Goal: Information Seeking & Learning: Compare options

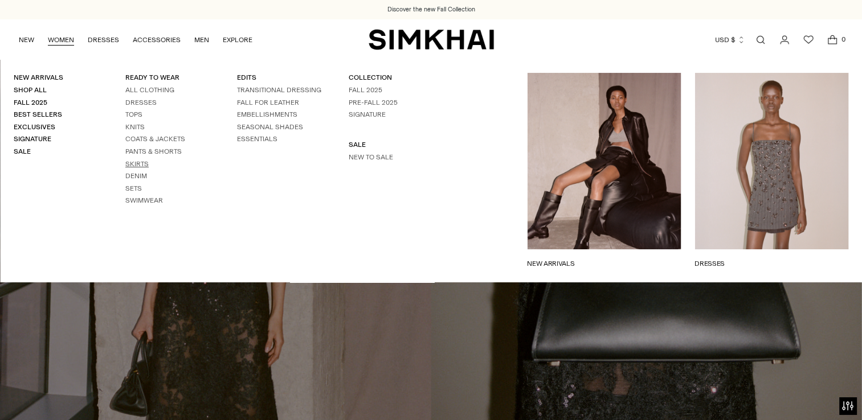
click at [138, 165] on link "Skirts" at bounding box center [136, 164] width 23 height 8
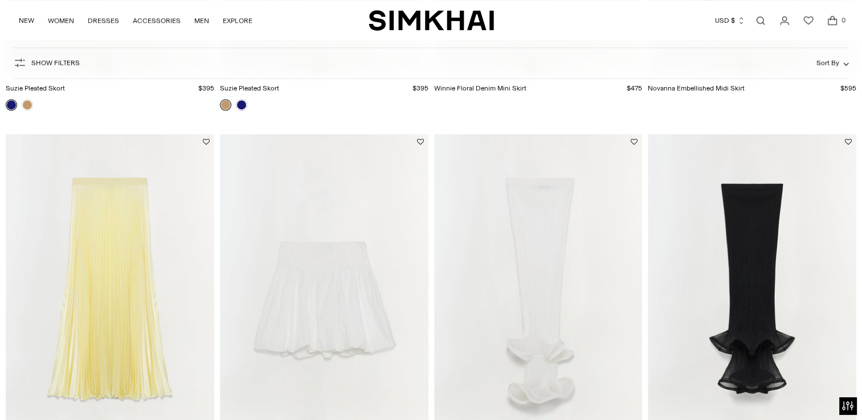
scroll to position [1937, 0]
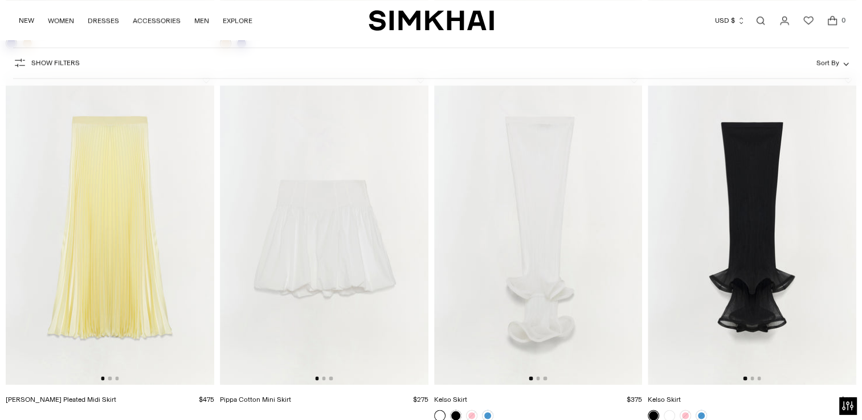
click at [761, 20] on link "Open search modal" at bounding box center [760, 20] width 23 height 23
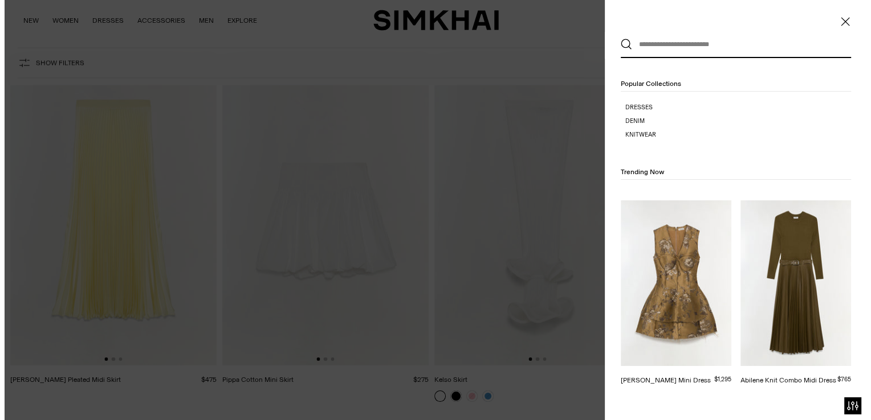
scroll to position [0, 0]
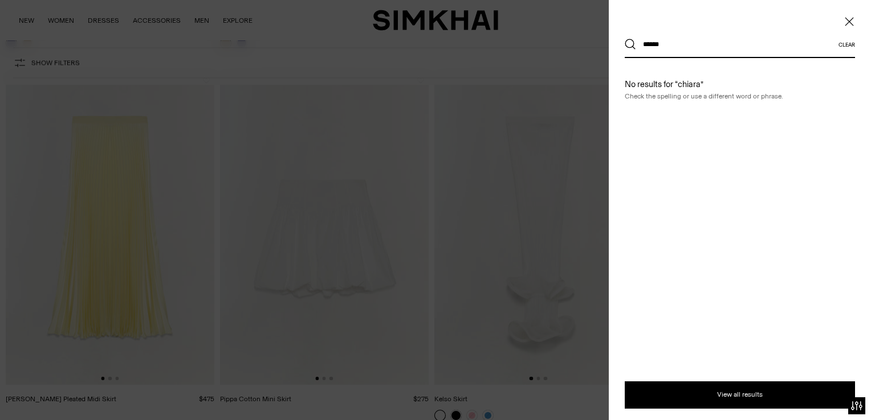
type input "******"
click at [624, 39] on button "Search" at bounding box center [629, 44] width 11 height 11
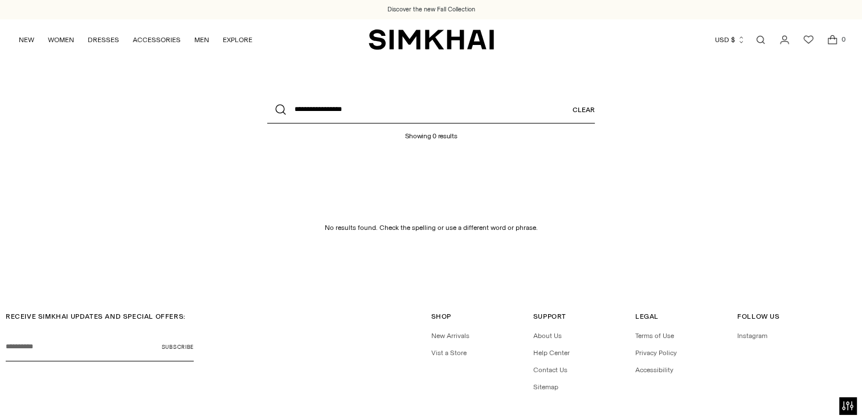
type input "**********"
click at [267, 96] on button "Search" at bounding box center [280, 109] width 27 height 27
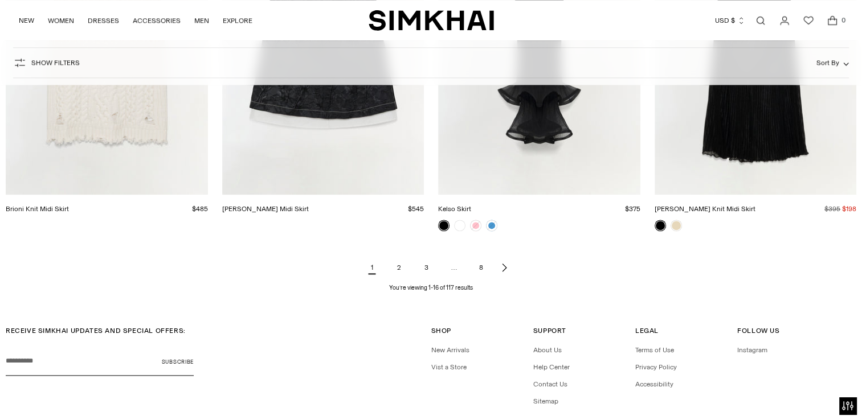
scroll to position [1424, 0]
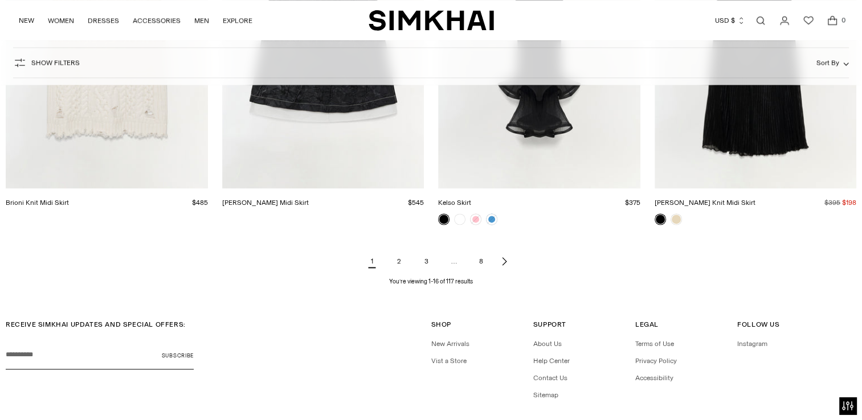
click at [504, 260] on icon "Next page of results" at bounding box center [504, 262] width 4 height 8
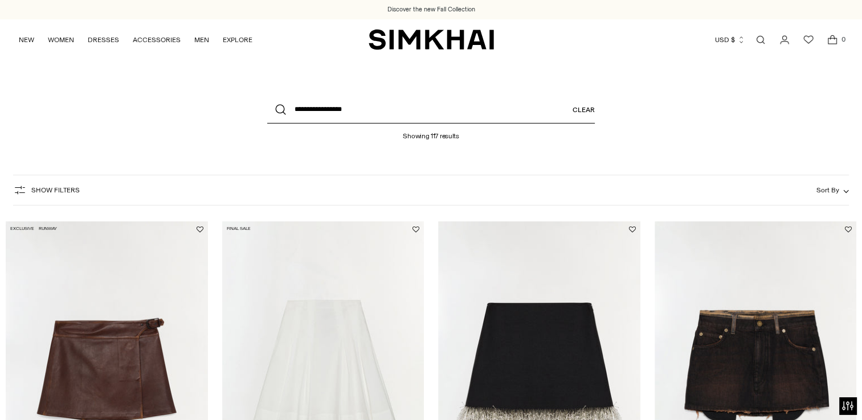
drag, startPoint x: 329, startPoint y: 113, endPoint x: 334, endPoint y: 119, distance: 7.7
click at [330, 113] on input "**********" at bounding box center [431, 109] width 328 height 27
click at [344, 101] on input "**********" at bounding box center [431, 109] width 328 height 27
type input "**********"
click at [267, 96] on button "Search" at bounding box center [280, 109] width 27 height 27
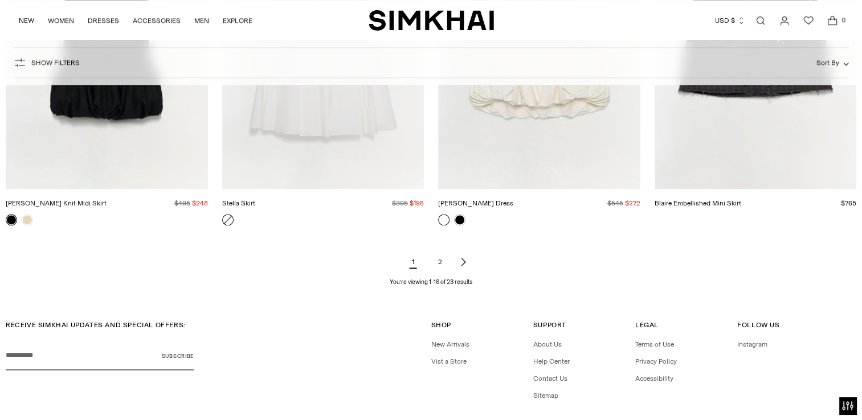
scroll to position [1424, 0]
click at [440, 259] on link "2" at bounding box center [440, 261] width 23 height 23
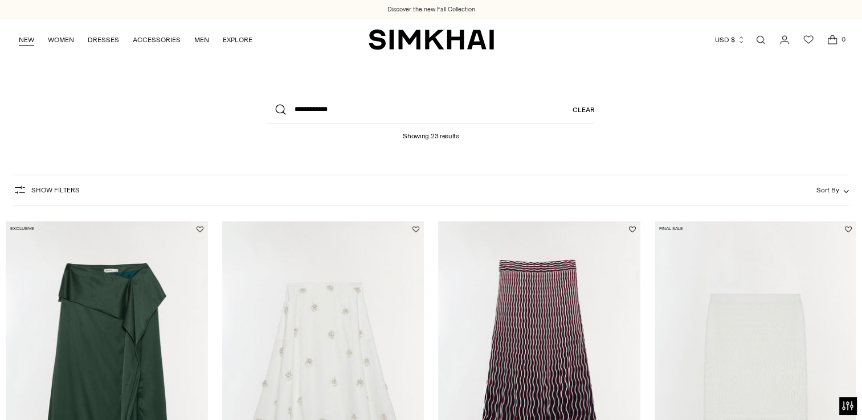
click at [27, 42] on link "NEW" at bounding box center [26, 39] width 15 height 25
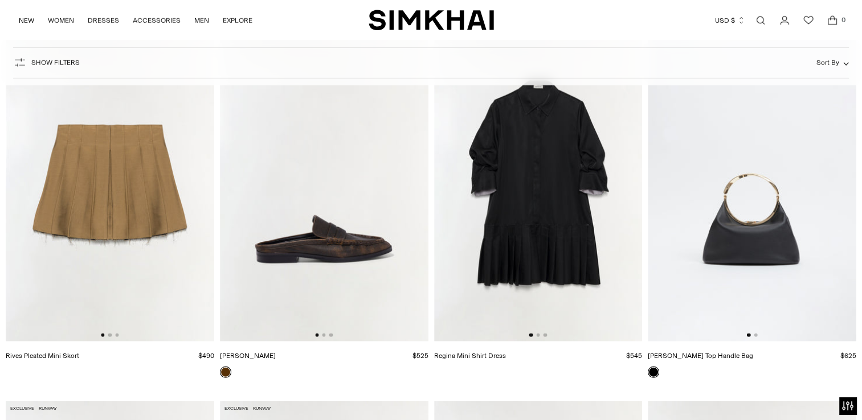
scroll to position [7805, 0]
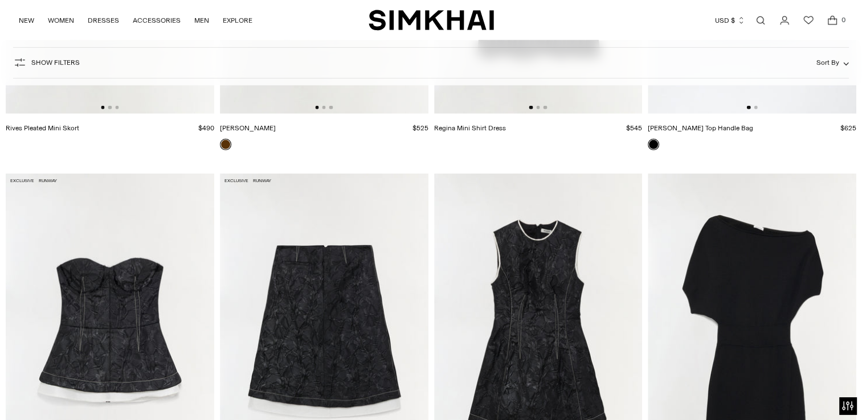
click at [761, 19] on link "Open search modal" at bounding box center [760, 20] width 23 height 23
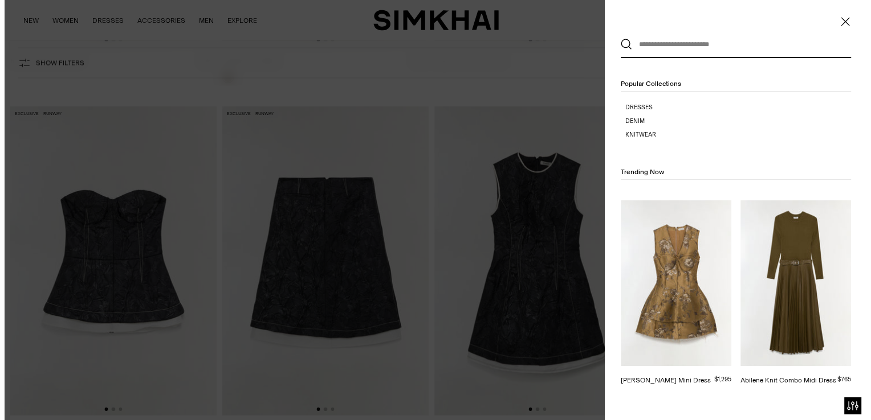
scroll to position [0, 0]
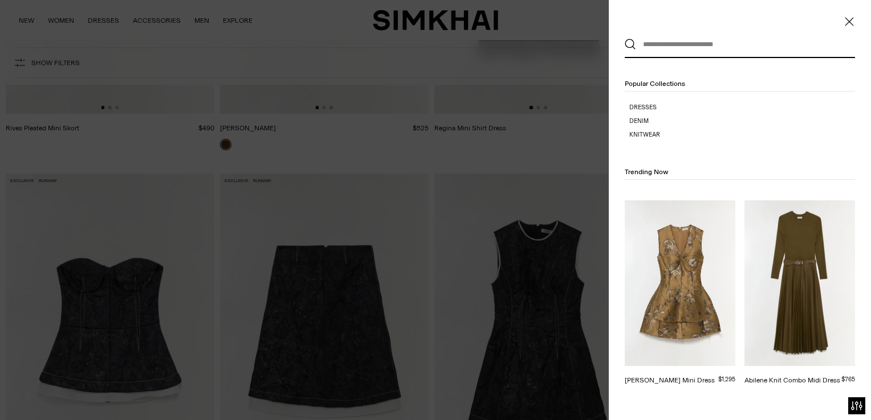
click at [691, 41] on input "text" at bounding box center [737, 44] width 202 height 25
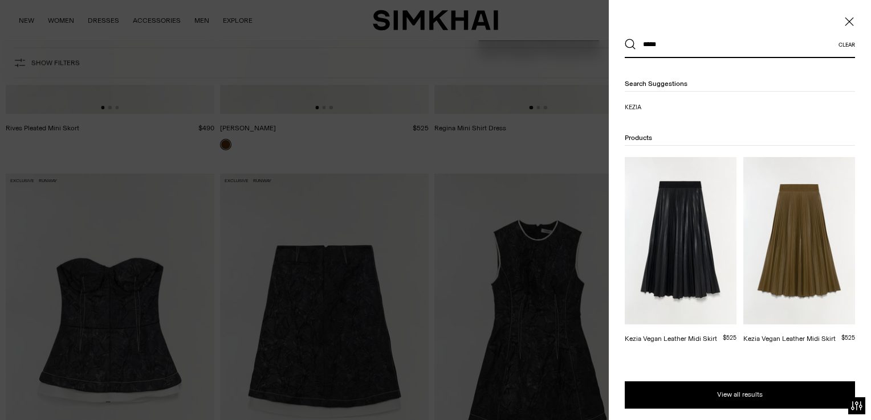
type input "*****"
click at [671, 220] on img at bounding box center [680, 241] width 112 height 168
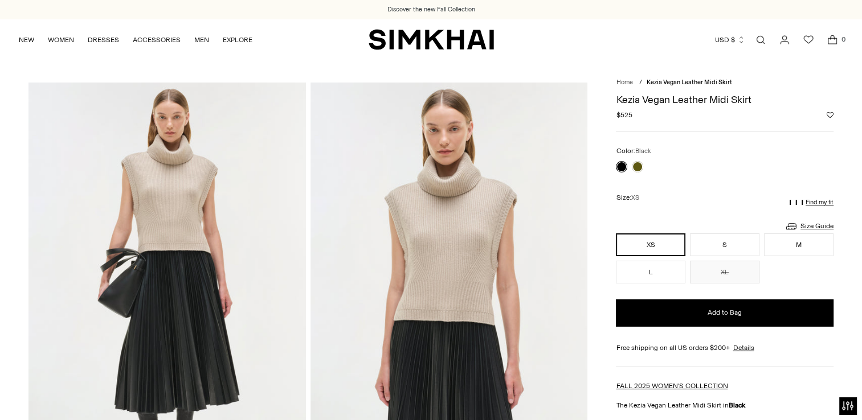
click at [213, 239] on img at bounding box center [166, 291] width 277 height 416
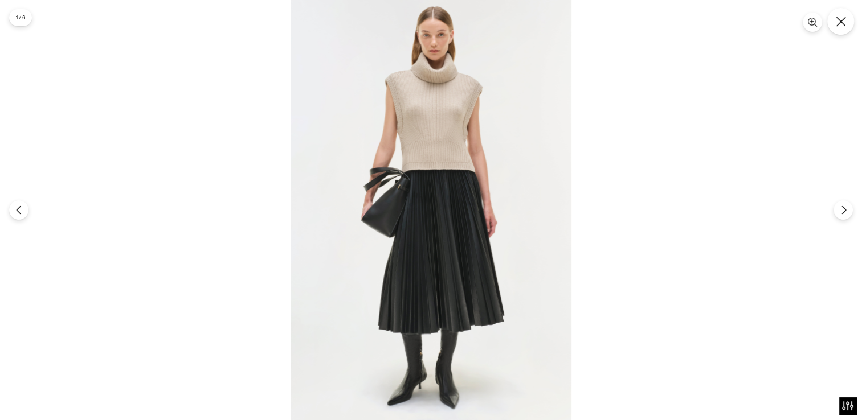
click at [836, 26] on icon "Close" at bounding box center [841, 22] width 10 height 10
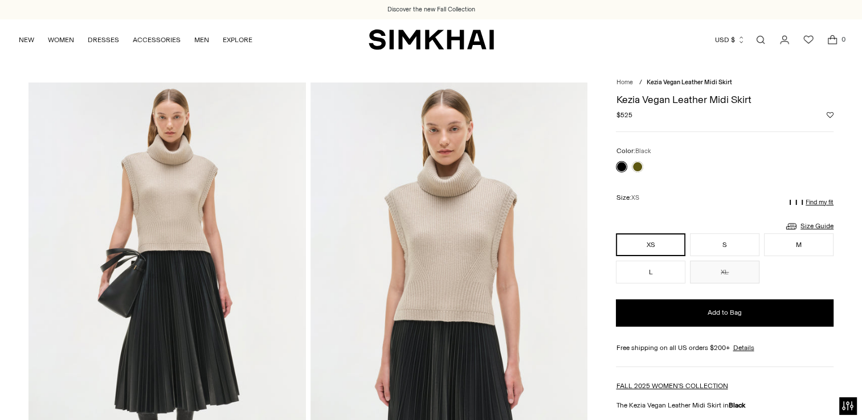
click at [424, 149] on img at bounding box center [449, 291] width 277 height 416
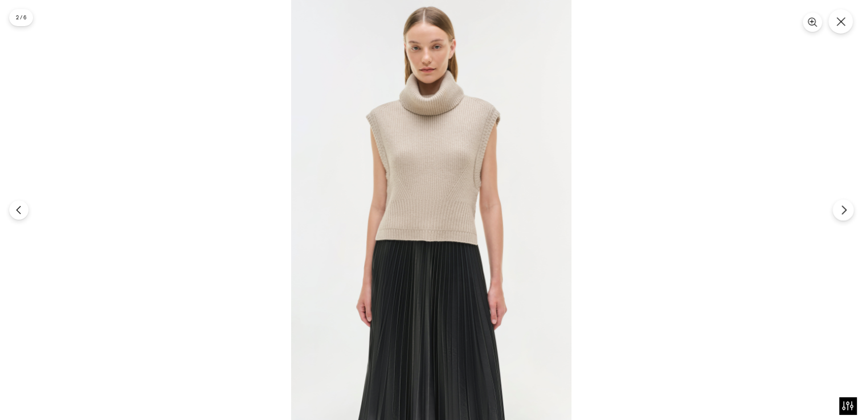
click at [844, 209] on icon "Next" at bounding box center [844, 210] width 10 height 10
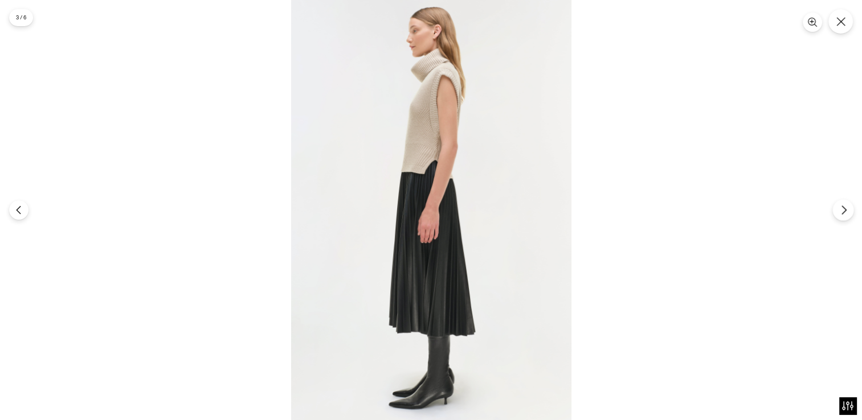
click at [845, 209] on icon "Next" at bounding box center [844, 210] width 10 height 10
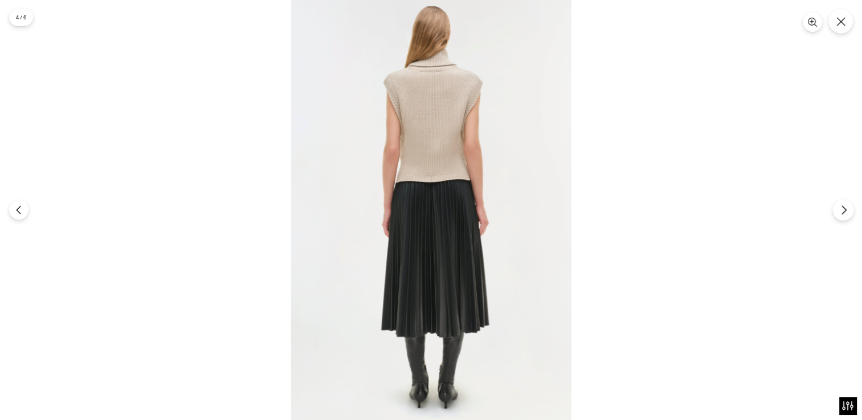
click at [843, 213] on icon "Next" at bounding box center [844, 210] width 10 height 10
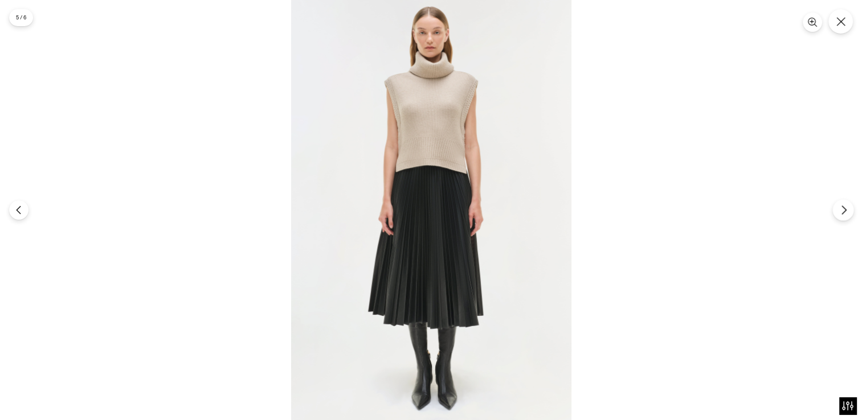
click at [839, 211] on button "Next" at bounding box center [842, 209] width 21 height 21
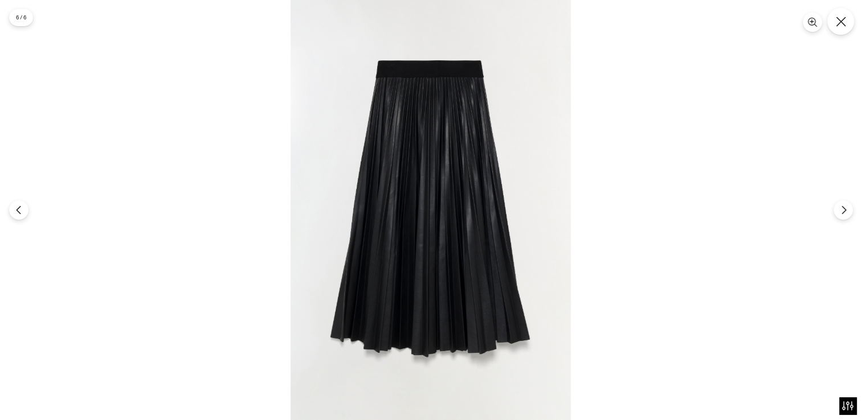
click at [842, 19] on icon "Close" at bounding box center [841, 22] width 10 height 10
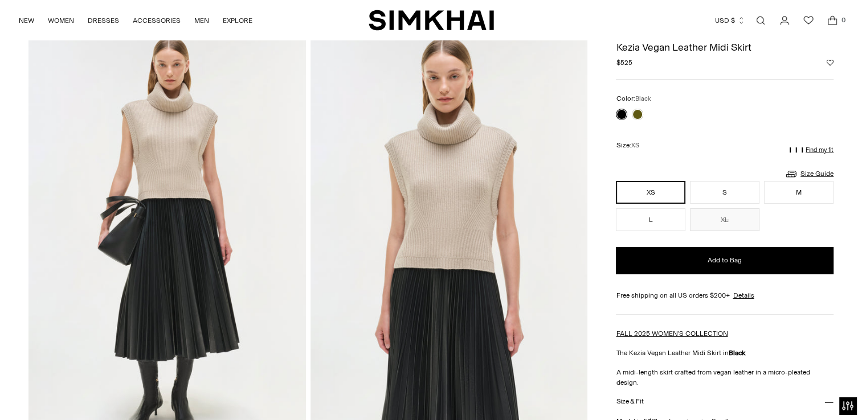
scroll to position [171, 0]
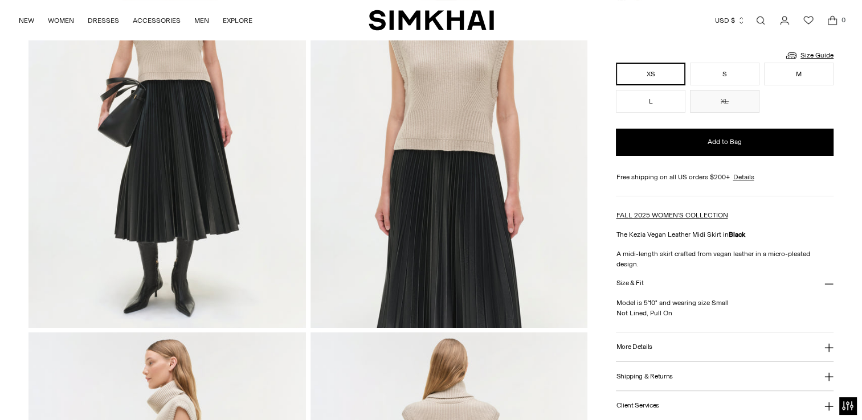
click at [643, 344] on h3 "More Details" at bounding box center [634, 347] width 36 height 7
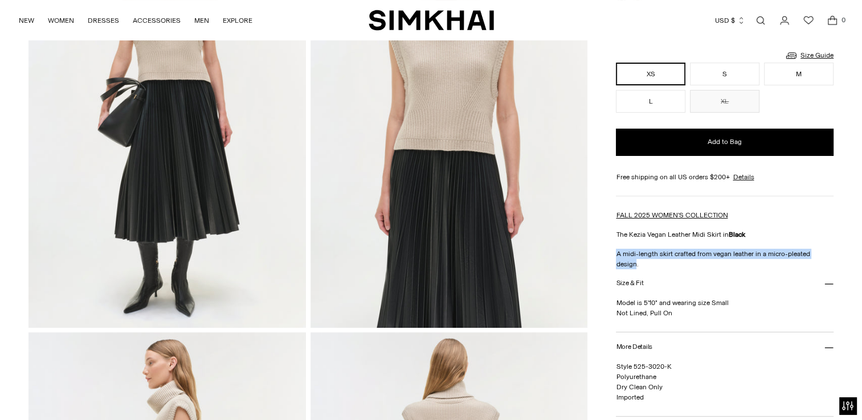
drag, startPoint x: 615, startPoint y: 251, endPoint x: 827, endPoint y: 248, distance: 212.0
click at [827, 249] on p "A midi-length skirt crafted from vegan leather in a micro-pleated design." at bounding box center [725, 259] width 218 height 21
copy p "A midi-length skirt crafted from vegan leather in a micro-pleated design"
click at [650, 344] on h3 "More Details" at bounding box center [634, 347] width 36 height 7
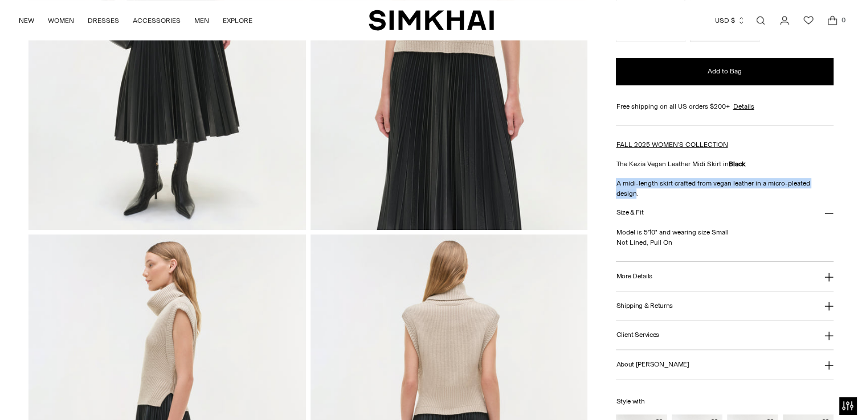
scroll to position [285, 0]
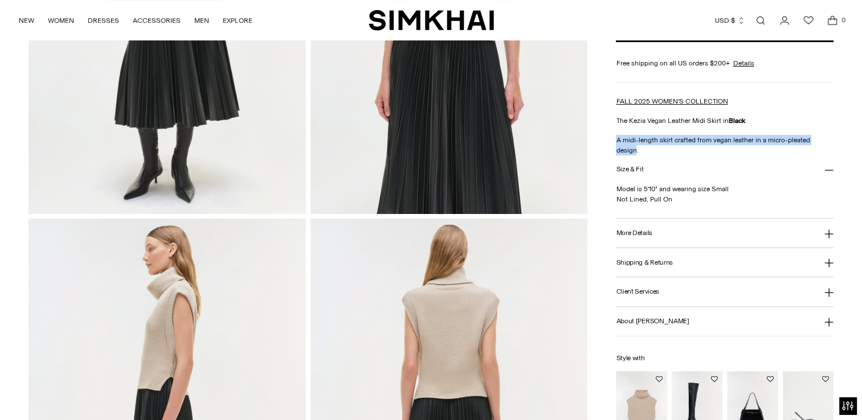
click at [646, 230] on h3 "More Details" at bounding box center [634, 233] width 36 height 7
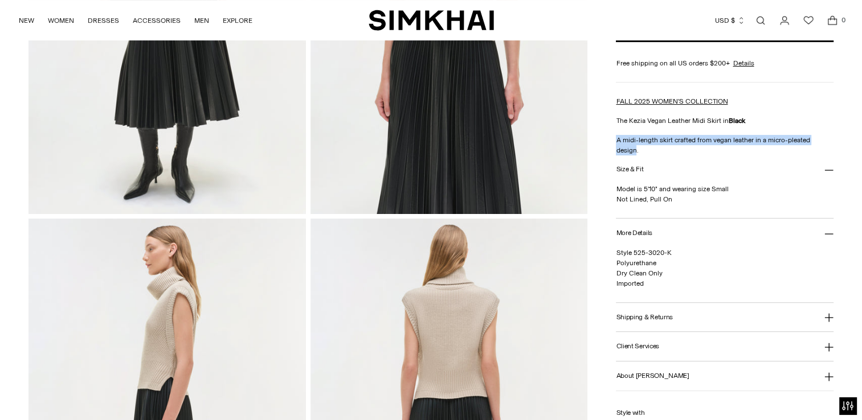
click at [644, 230] on h3 "More Details" at bounding box center [634, 233] width 36 height 7
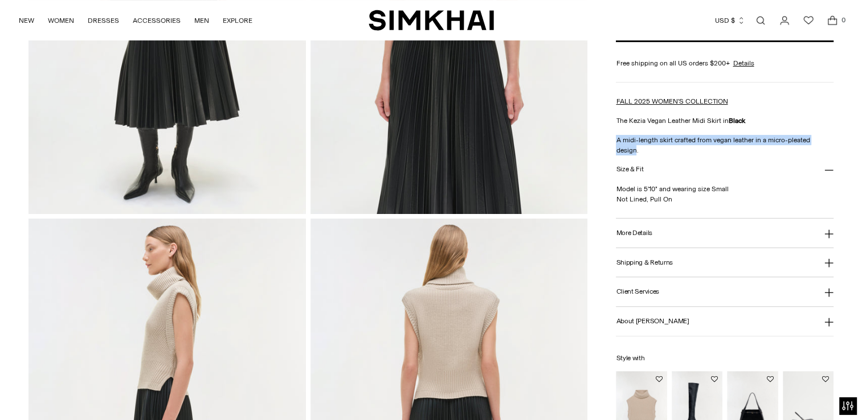
click at [644, 230] on h3 "More Details" at bounding box center [634, 233] width 36 height 7
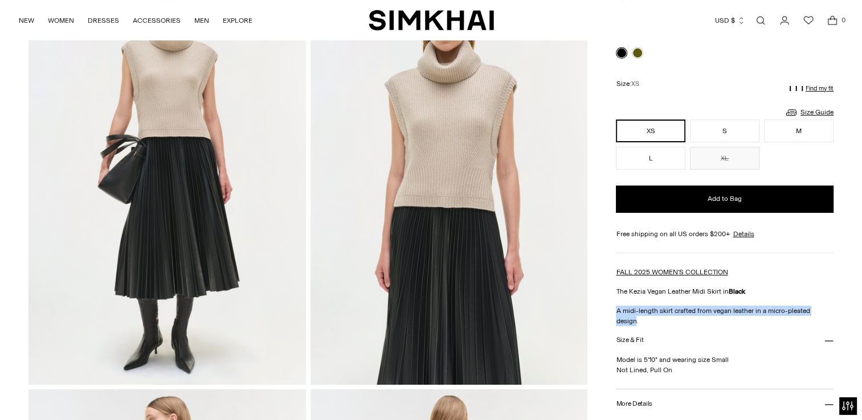
scroll to position [0, 0]
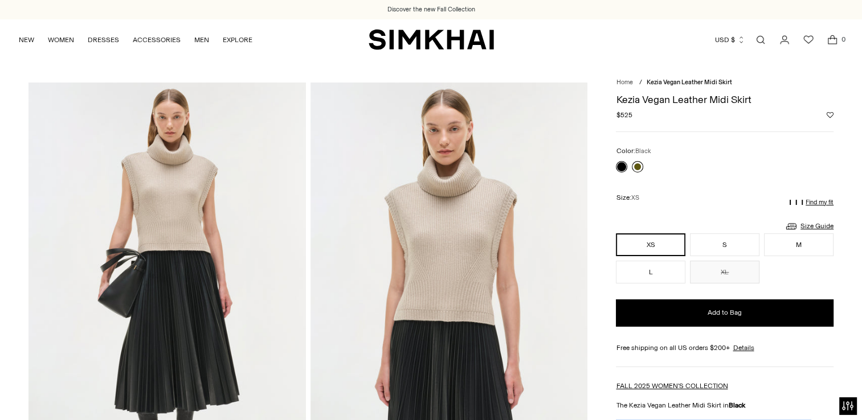
click at [638, 168] on link at bounding box center [637, 166] width 11 height 11
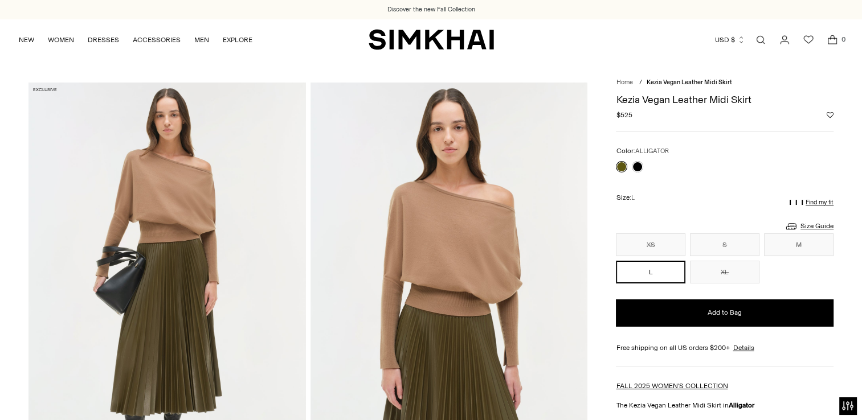
click at [620, 165] on link at bounding box center [621, 166] width 11 height 11
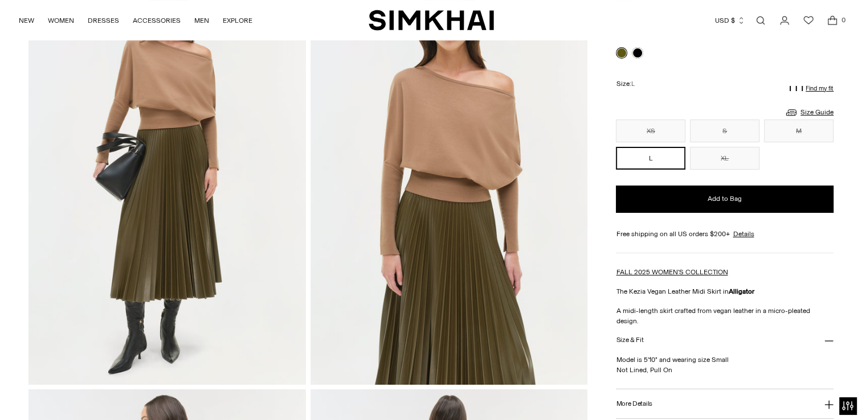
scroll to position [228, 0]
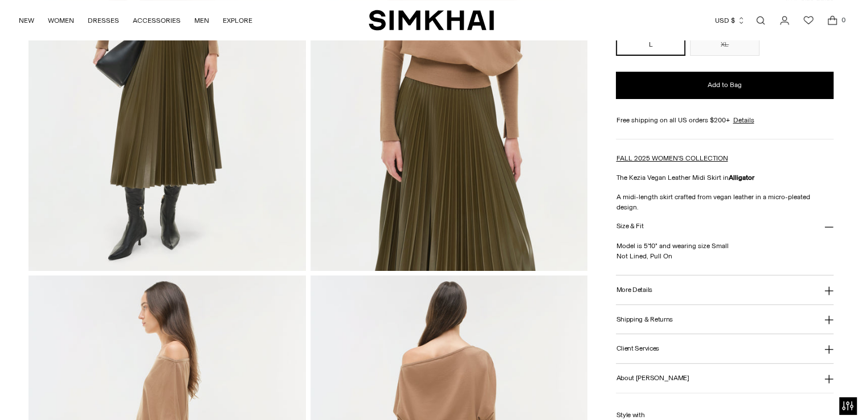
click at [629, 287] on h3 "More Details" at bounding box center [634, 290] width 36 height 7
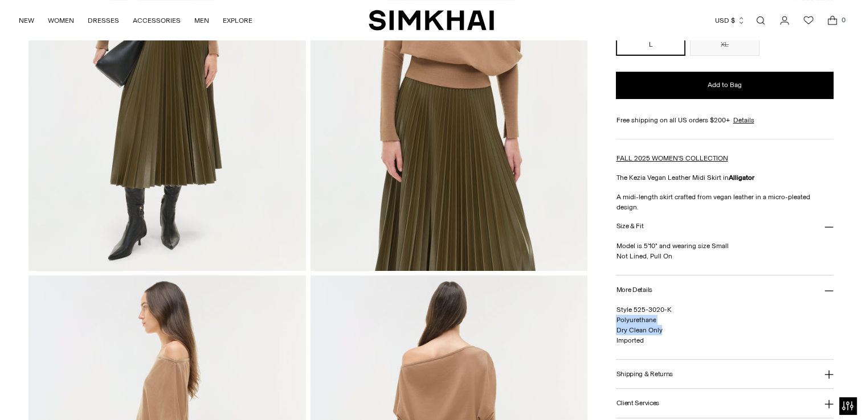
drag, startPoint x: 615, startPoint y: 309, endPoint x: 664, endPoint y: 321, distance: 50.6
click at [664, 321] on p "Style 525-3020-K Polyurethane Dry Clean Only Imported" at bounding box center [725, 325] width 218 height 41
copy span "Polyurethane Dry Clean Only"
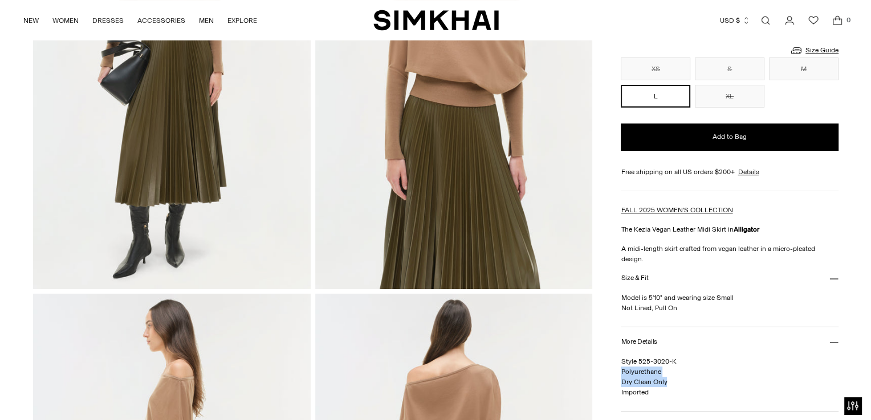
scroll to position [0, 0]
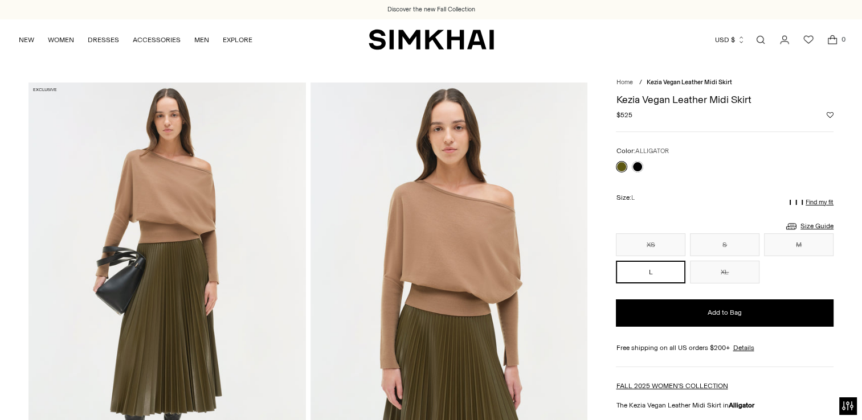
click at [759, 39] on link "Open search modal" at bounding box center [760, 39] width 23 height 23
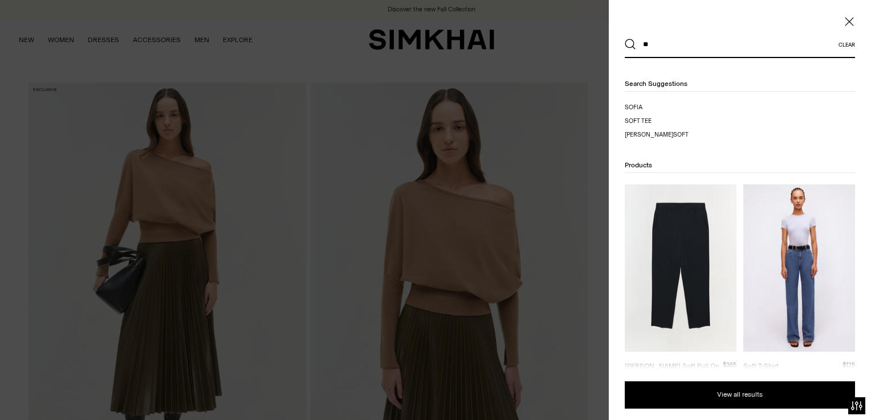
type input "*"
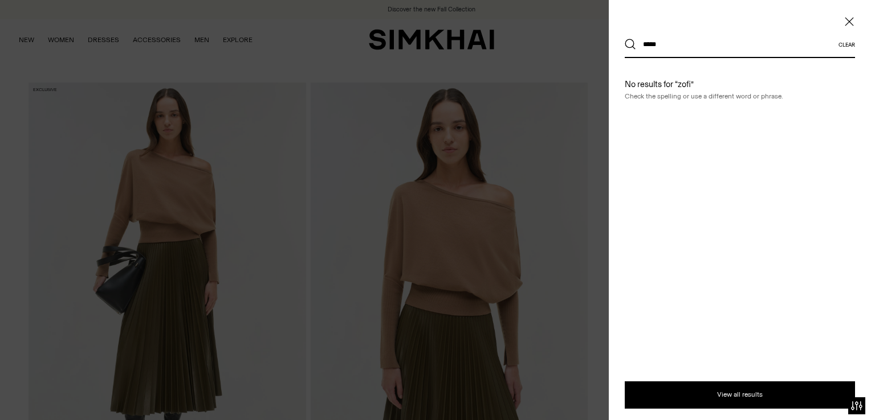
type input "*****"
click at [624, 39] on button "Search" at bounding box center [629, 44] width 11 height 11
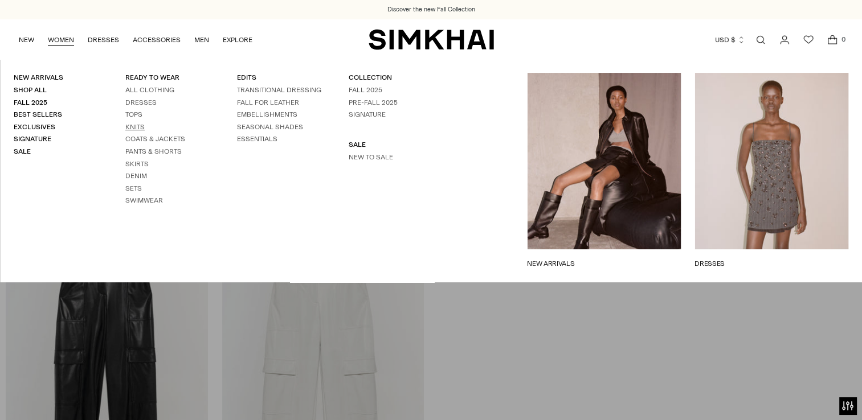
click at [137, 127] on link "Knits" at bounding box center [134, 127] width 19 height 8
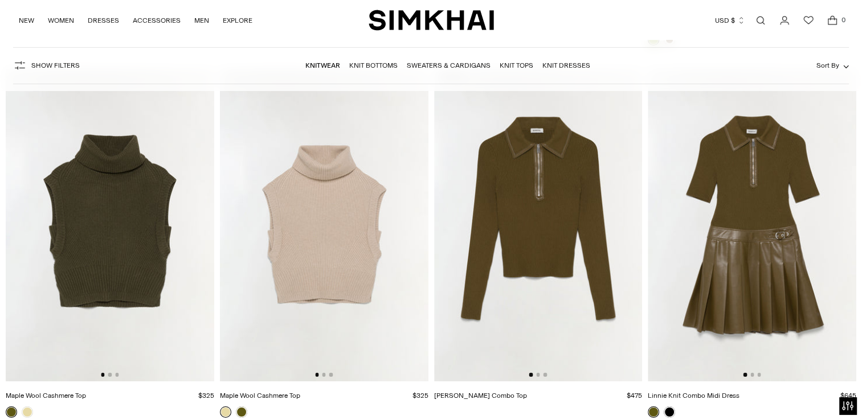
scroll to position [3817, 0]
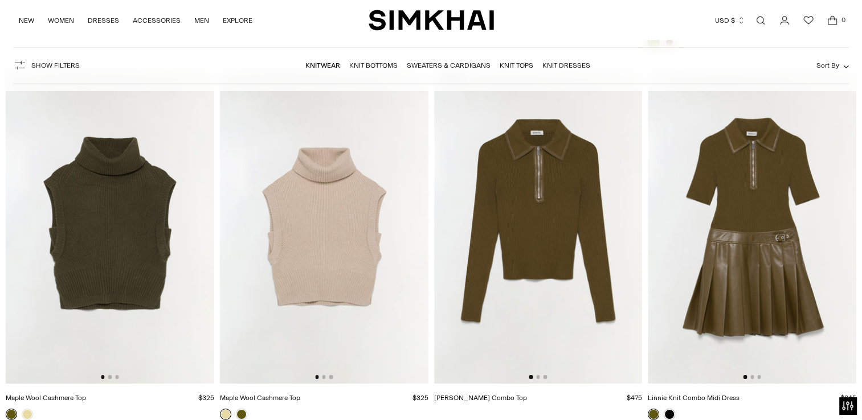
click at [569, 156] on img at bounding box center [538, 227] width 209 height 313
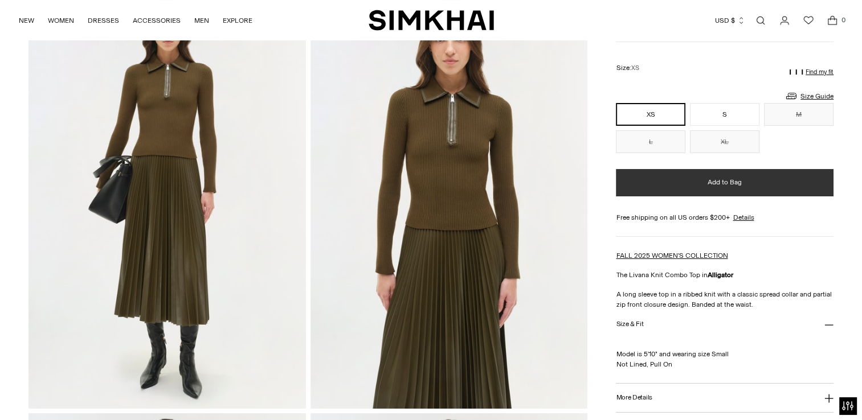
scroll to position [171, 0]
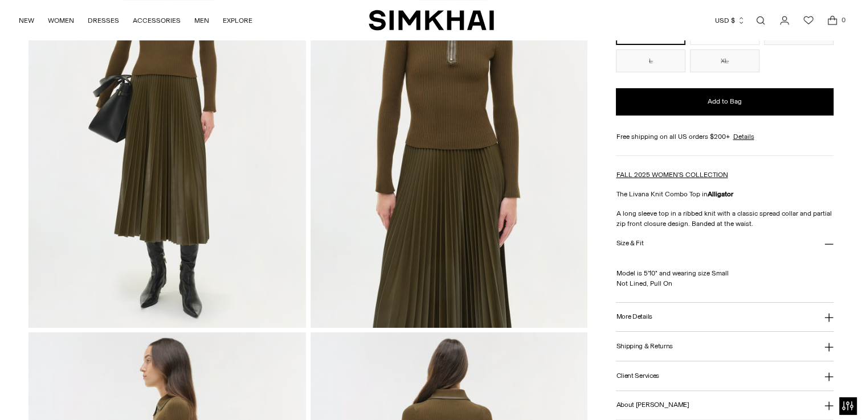
click at [633, 316] on h3 "More Details" at bounding box center [634, 316] width 36 height 7
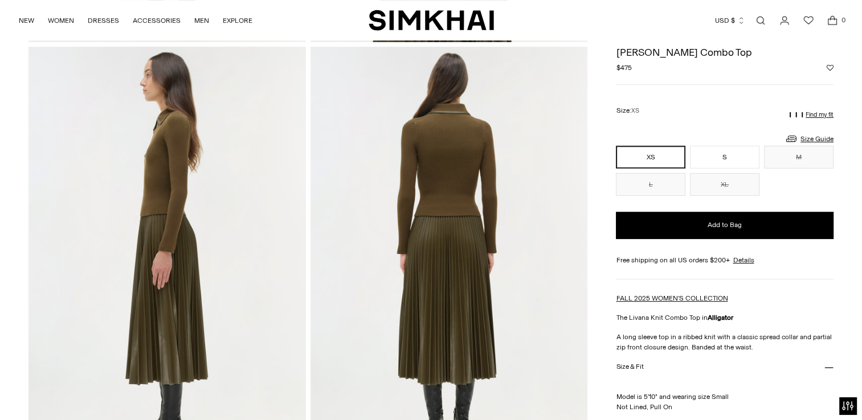
scroll to position [456, 0]
click at [763, 17] on link "Open search modal" at bounding box center [760, 20] width 23 height 23
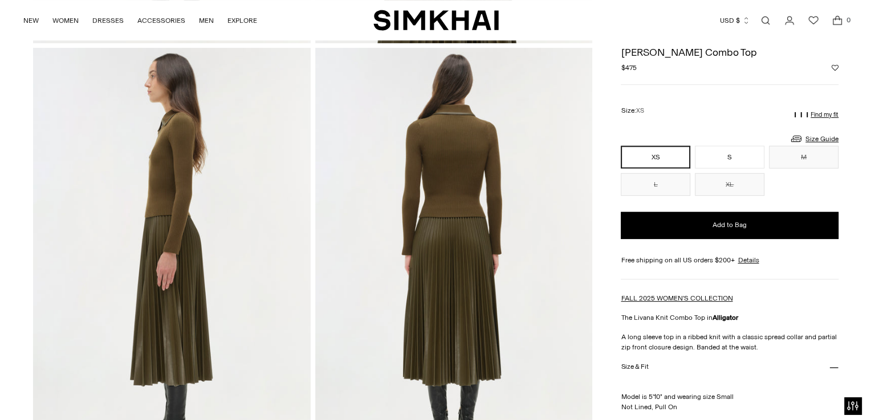
scroll to position [0, 0]
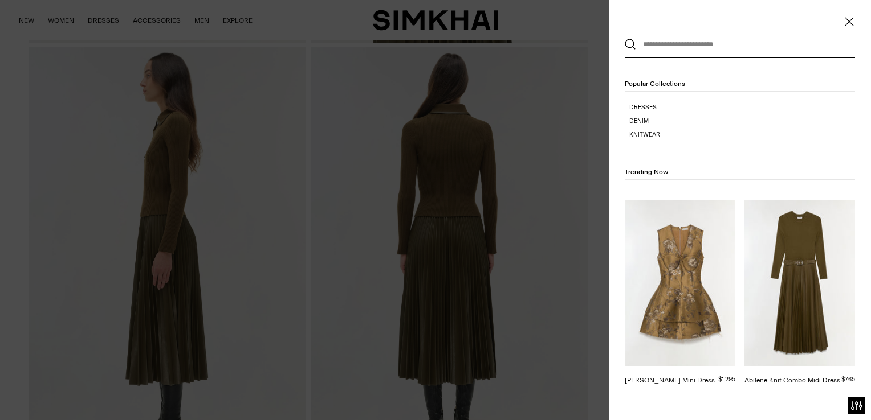
click at [690, 47] on input "text" at bounding box center [737, 44] width 202 height 25
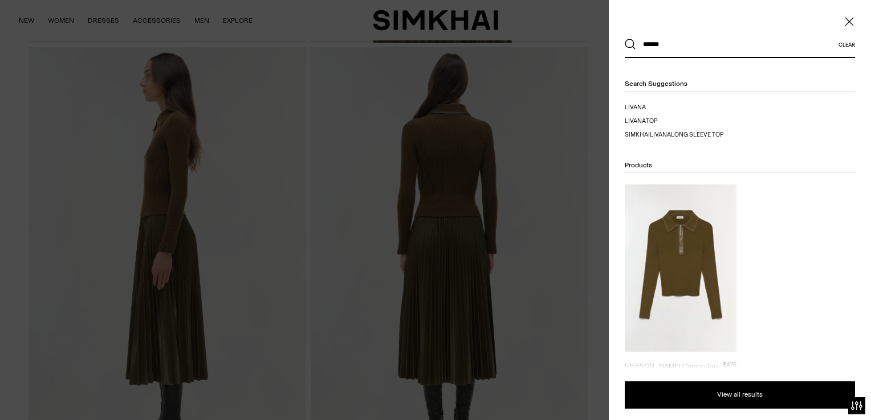
type input "******"
click at [624, 39] on button "Search" at bounding box center [629, 44] width 11 height 11
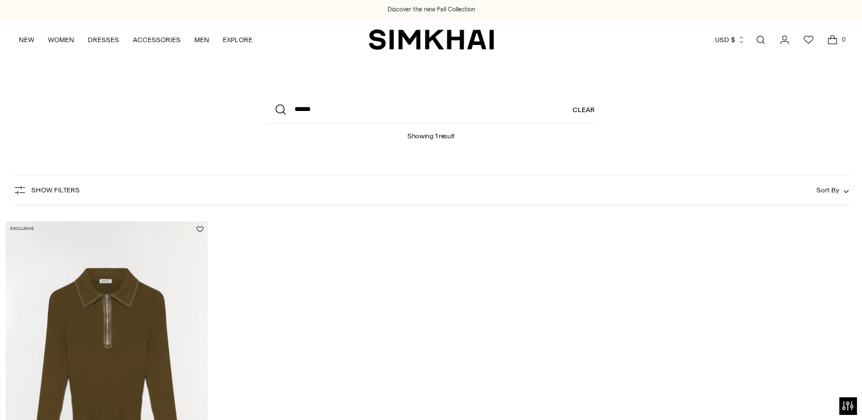
click at [758, 40] on link "Open search modal" at bounding box center [760, 39] width 23 height 23
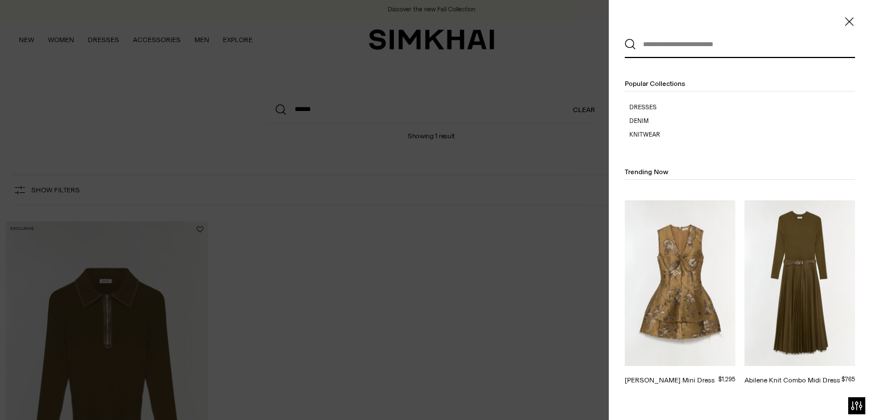
click at [674, 44] on input "text" at bounding box center [737, 44] width 202 height 25
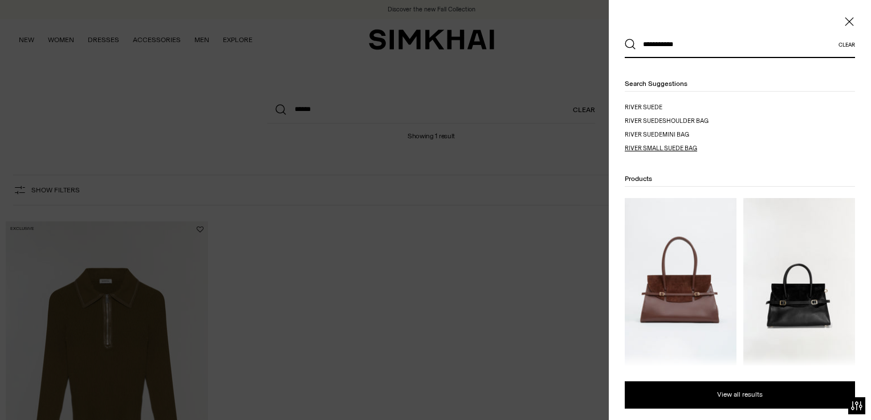
type input "**********"
click at [673, 147] on span "river small suede bag" at bounding box center [660, 148] width 72 height 7
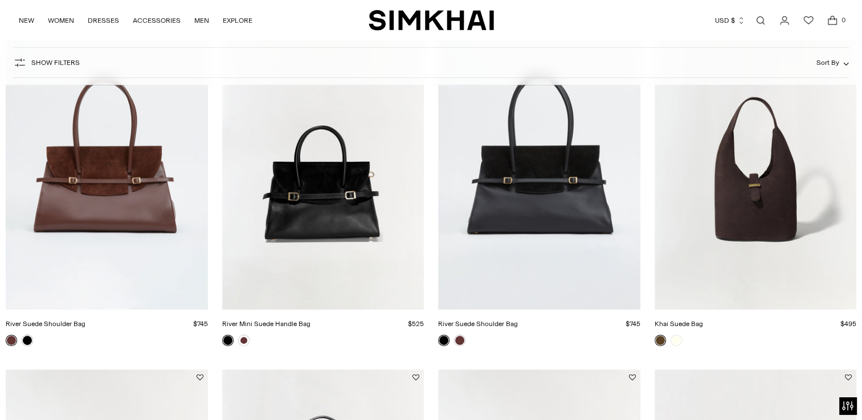
scroll to position [228, 0]
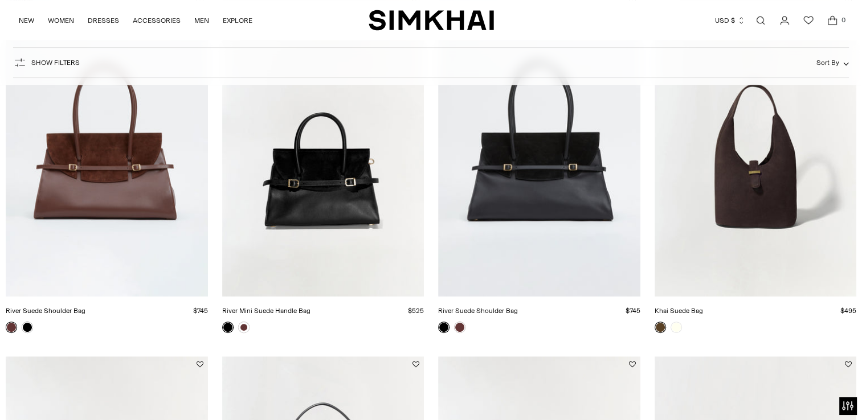
click at [311, 307] on link "River Mini Suede Handle Bag" at bounding box center [266, 311] width 88 height 8
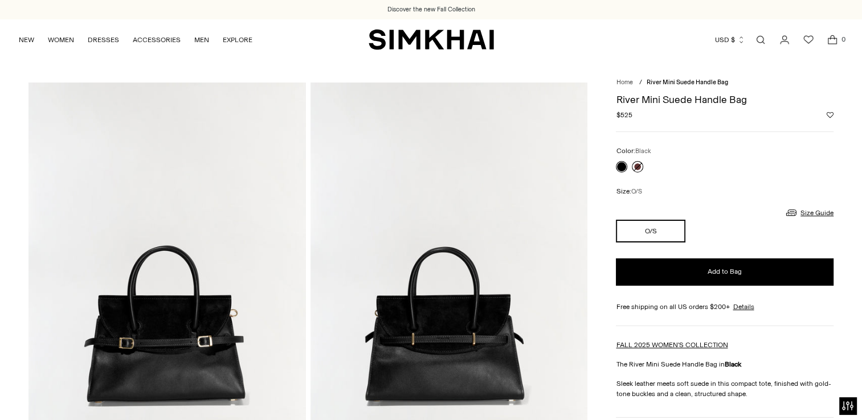
click at [636, 166] on link at bounding box center [637, 166] width 11 height 11
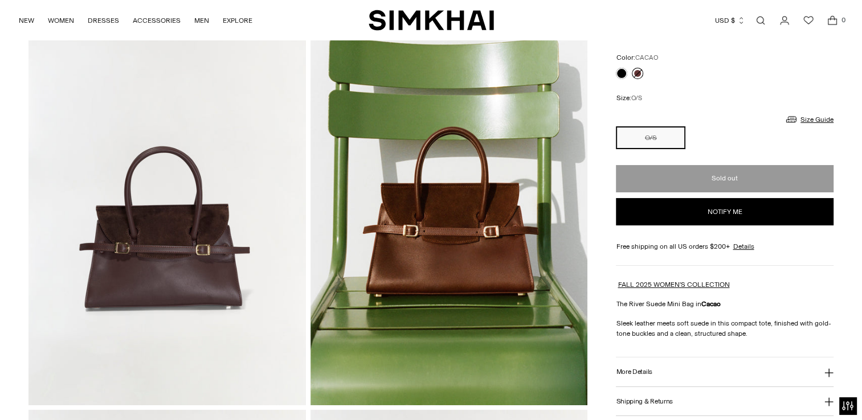
scroll to position [114, 0]
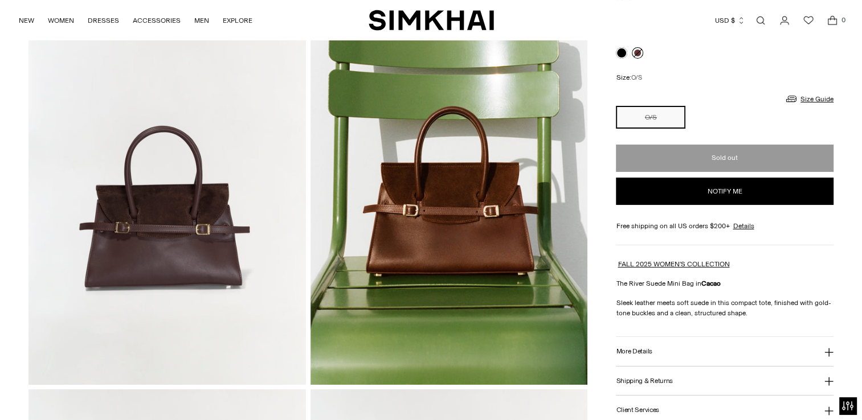
click at [472, 166] on img at bounding box center [449, 177] width 277 height 416
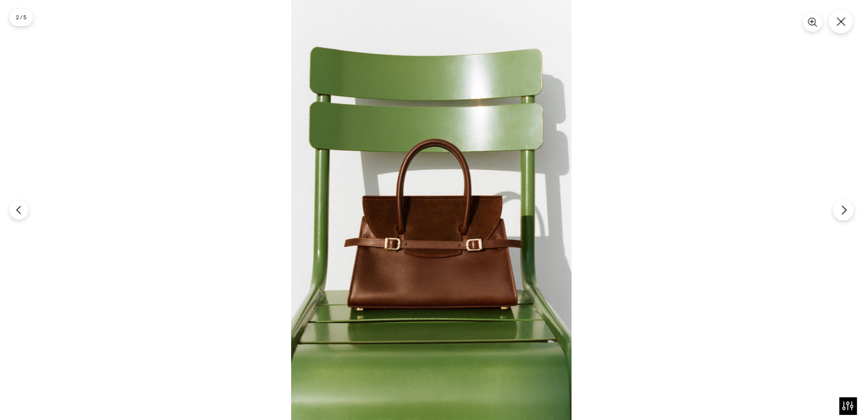
click at [847, 209] on icon "Next" at bounding box center [844, 210] width 10 height 10
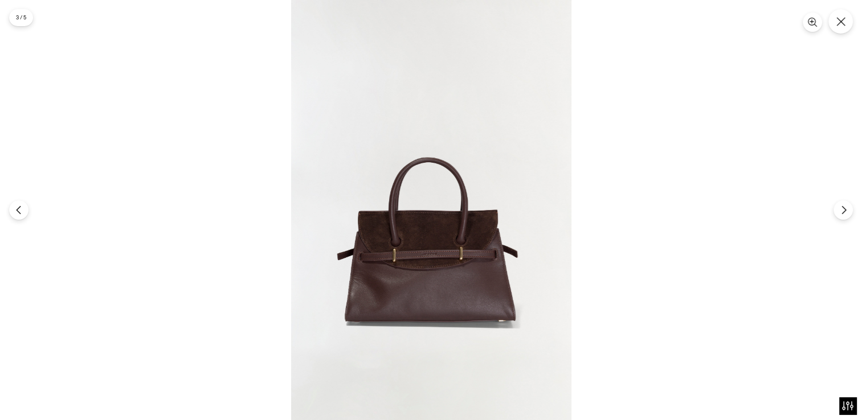
click at [402, 122] on img at bounding box center [431, 210] width 280 height 420
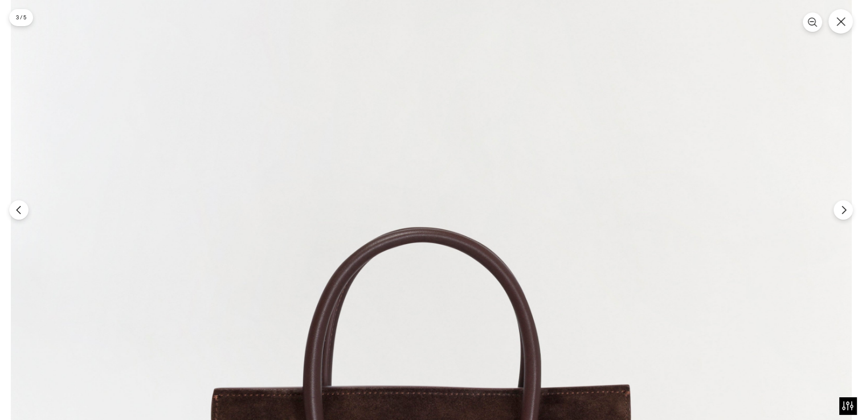
click at [438, 130] on img at bounding box center [431, 385] width 841 height 1261
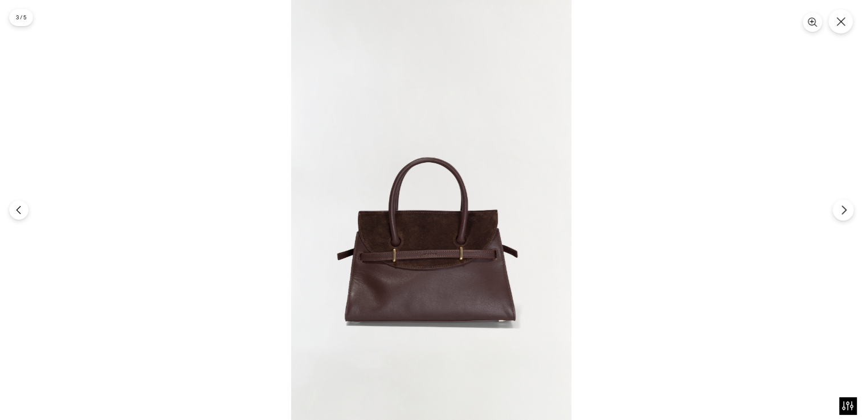
click at [843, 211] on icon "Next" at bounding box center [844, 210] width 10 height 10
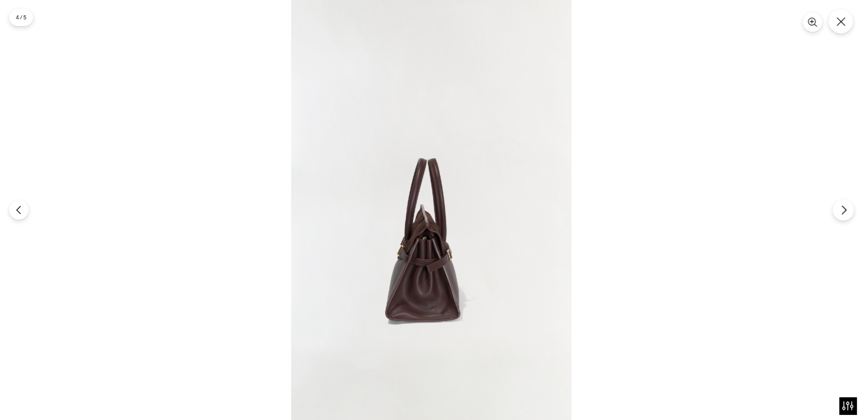
click at [839, 211] on button "Next" at bounding box center [842, 209] width 21 height 21
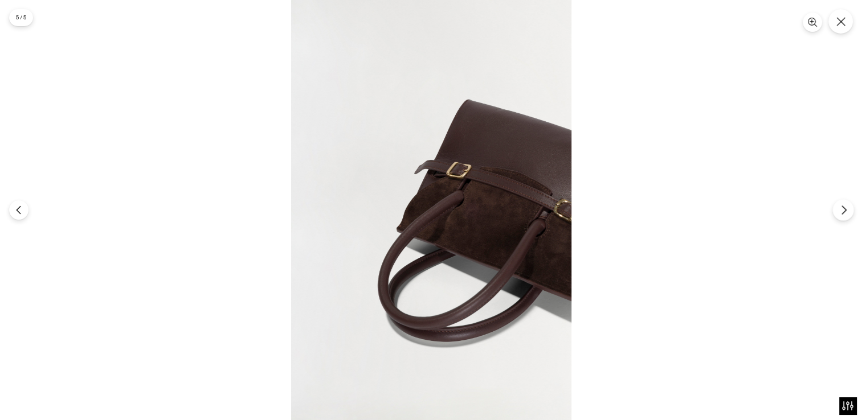
click at [845, 213] on icon "Next" at bounding box center [844, 210] width 10 height 10
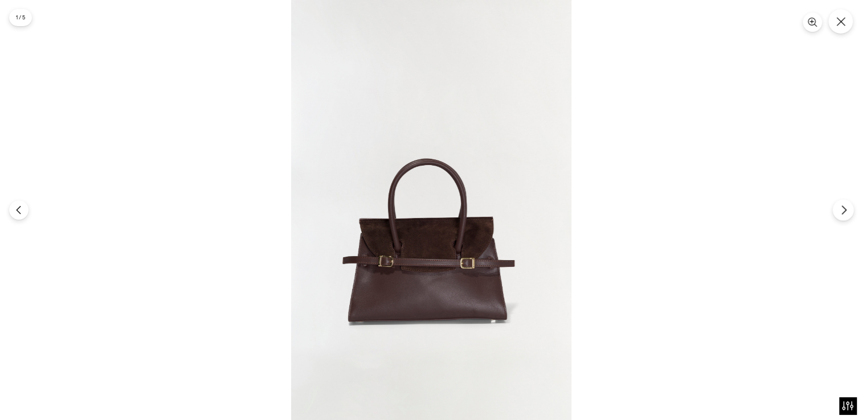
click at [845, 209] on icon "Next" at bounding box center [844, 210] width 10 height 10
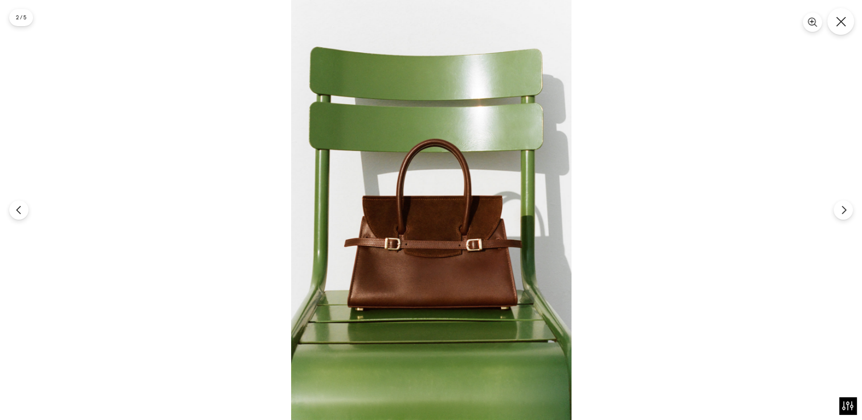
click at [838, 24] on icon "Close" at bounding box center [841, 22] width 10 height 10
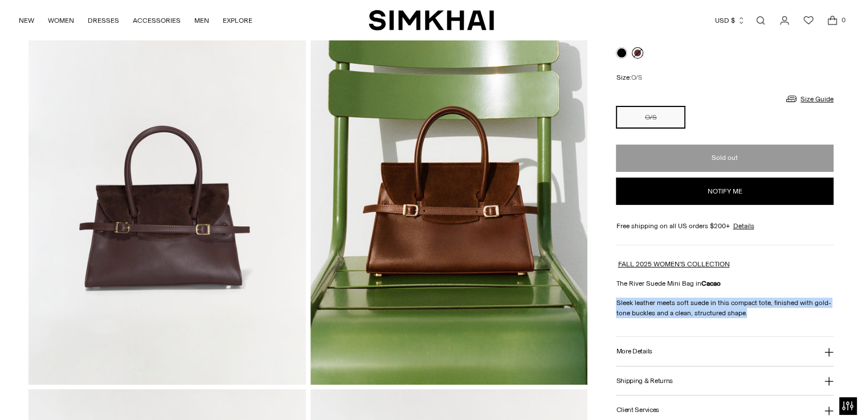
drag, startPoint x: 615, startPoint y: 300, endPoint x: 816, endPoint y: 309, distance: 200.8
click at [816, 309] on p "Sleek leather meets soft suede in this compact tote, finished with gold-tone bu…" at bounding box center [725, 308] width 218 height 21
copy p "Sleek leather meets soft suede in this compact tote, finished with gold-tone bu…"
click at [642, 350] on h3 "More Details" at bounding box center [634, 351] width 36 height 7
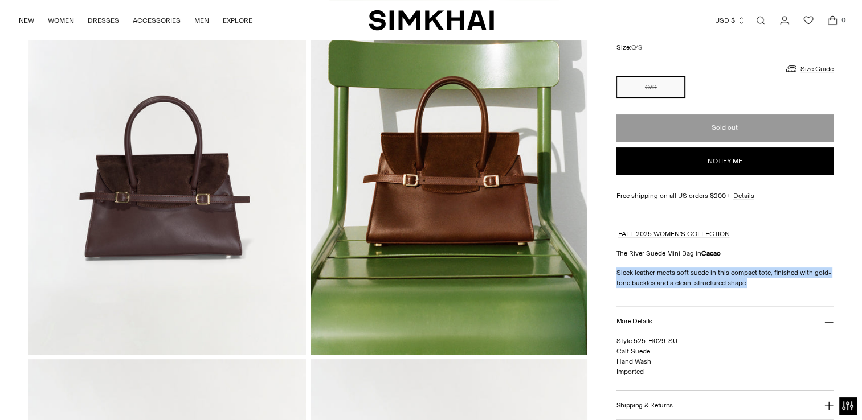
scroll to position [171, 0]
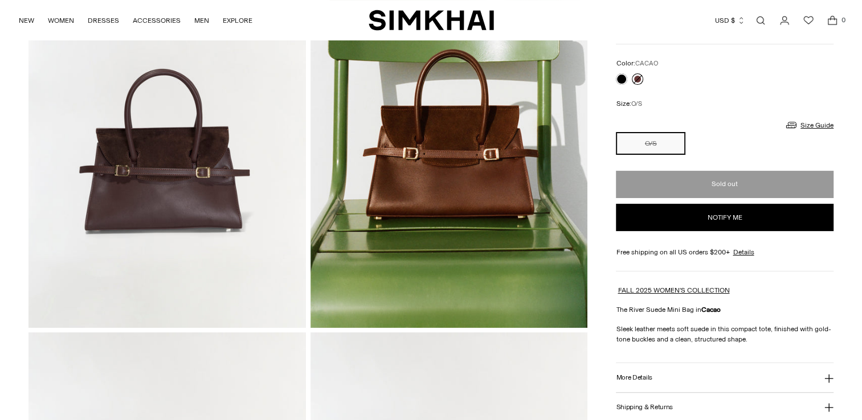
click at [758, 19] on link "Open search modal" at bounding box center [760, 20] width 23 height 23
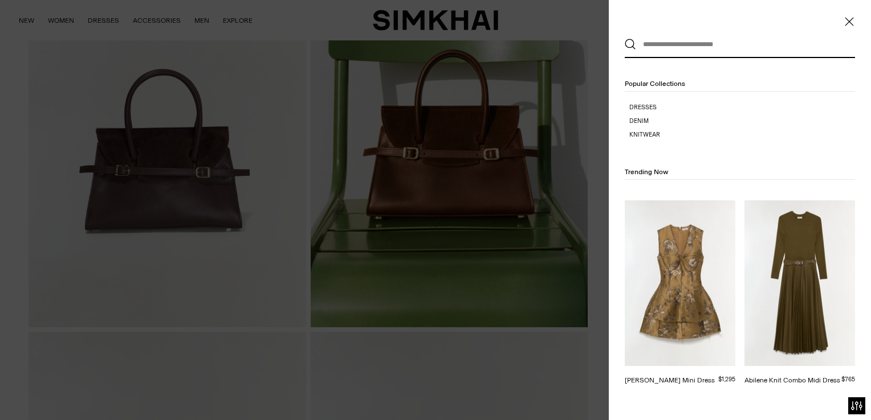
click at [667, 45] on input "text" at bounding box center [737, 44] width 202 height 25
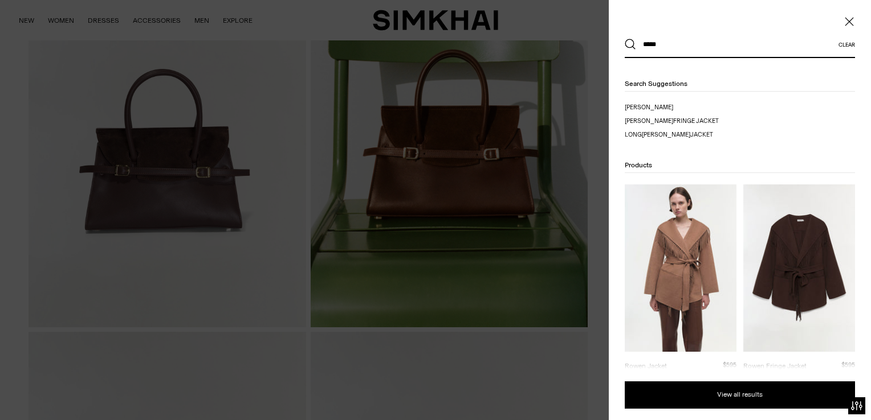
type input "*****"
click at [781, 260] on img at bounding box center [799, 269] width 112 height 168
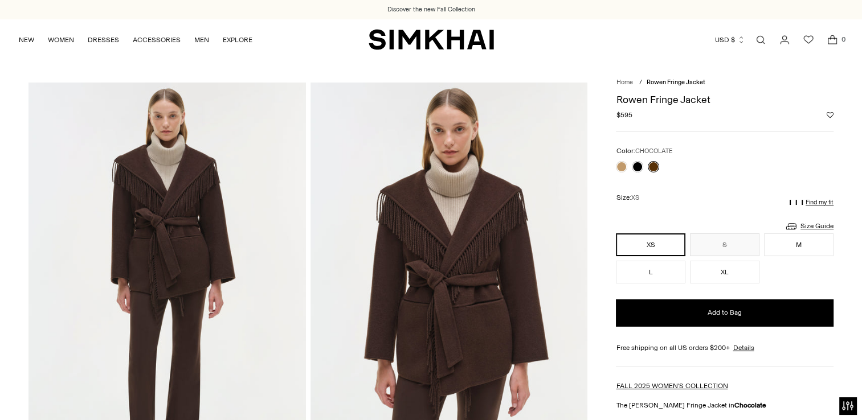
click at [435, 172] on img at bounding box center [449, 291] width 277 height 416
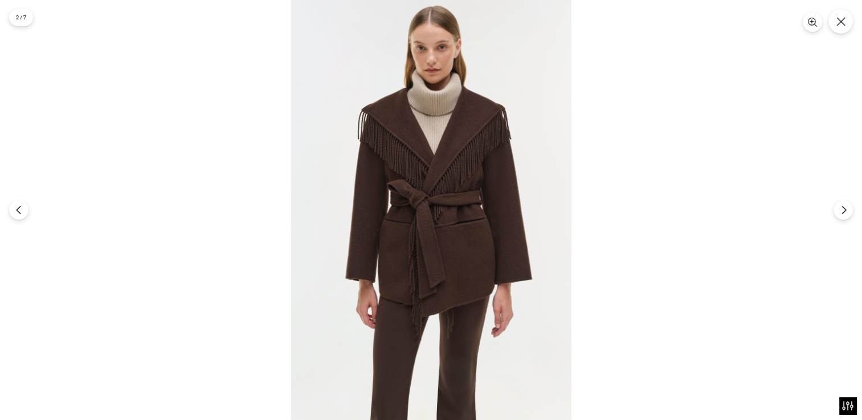
click at [672, 141] on div at bounding box center [431, 210] width 862 height 420
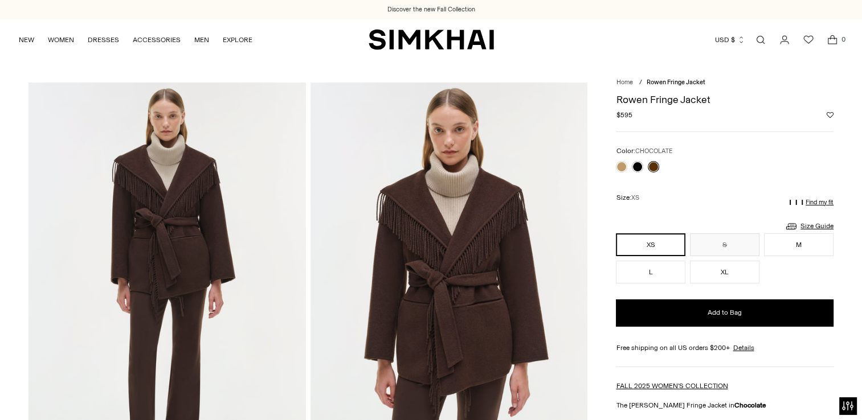
click at [242, 190] on img at bounding box center [166, 291] width 277 height 416
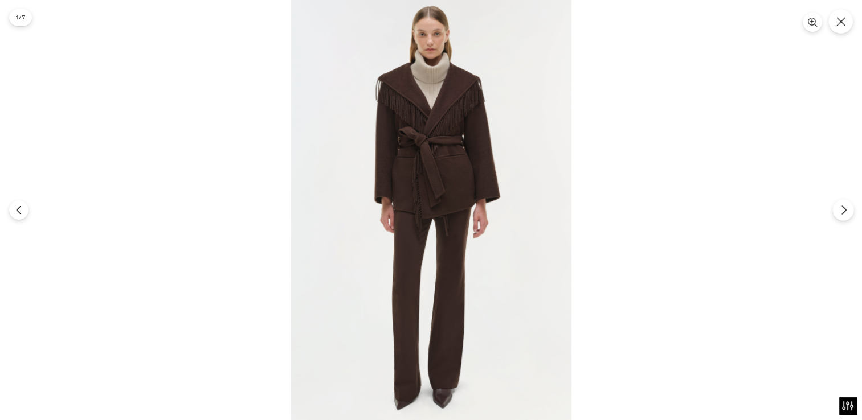
click at [848, 209] on icon "Next" at bounding box center [844, 210] width 10 height 10
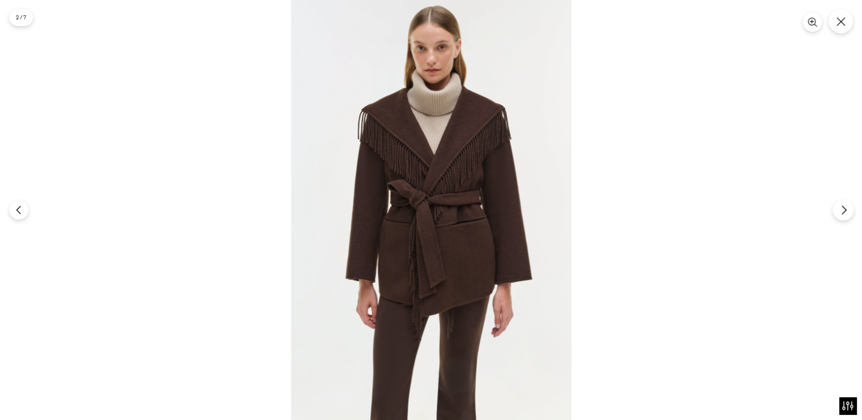
click at [847, 209] on icon "Next" at bounding box center [844, 210] width 10 height 10
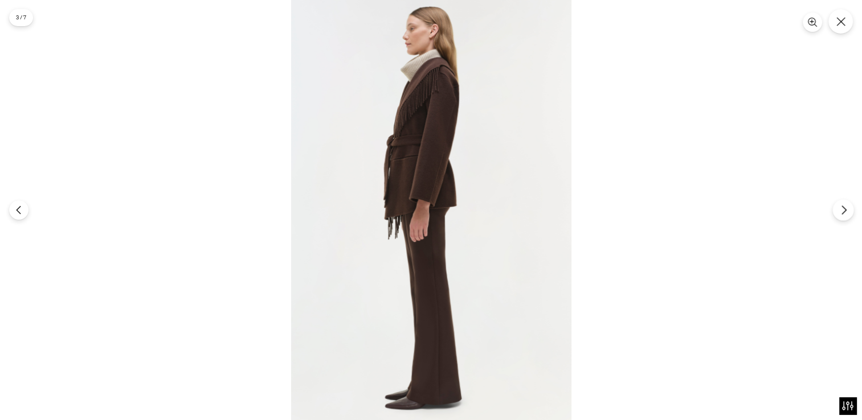
click at [843, 214] on icon "Next" at bounding box center [844, 210] width 10 height 10
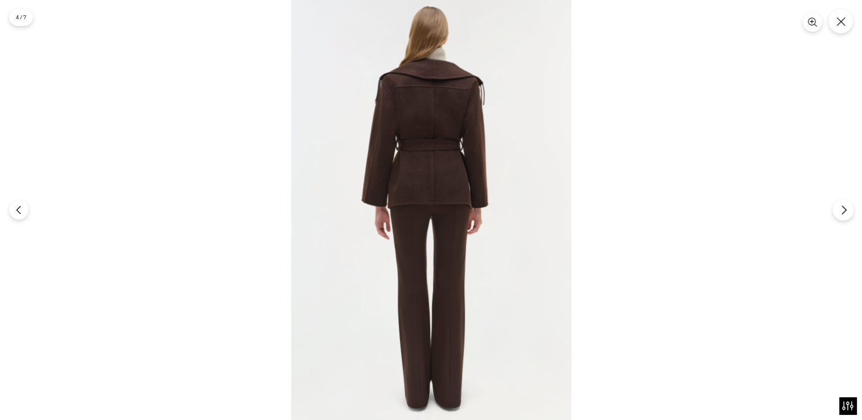
click at [843, 213] on icon "Next" at bounding box center [844, 210] width 10 height 10
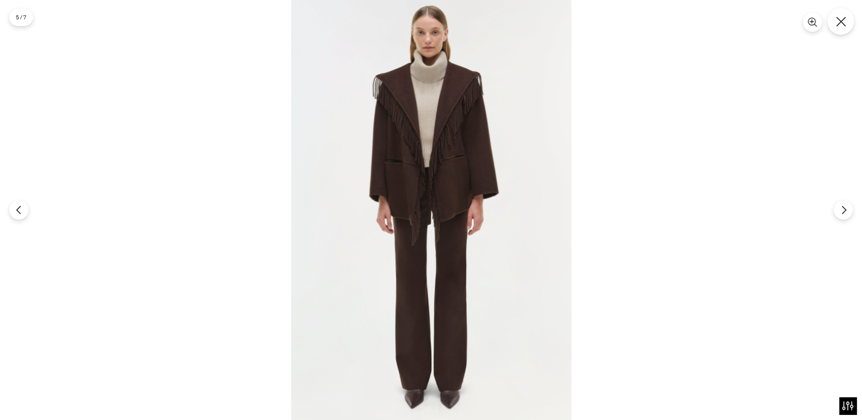
click at [843, 22] on icon "Close" at bounding box center [841, 22] width 10 height 10
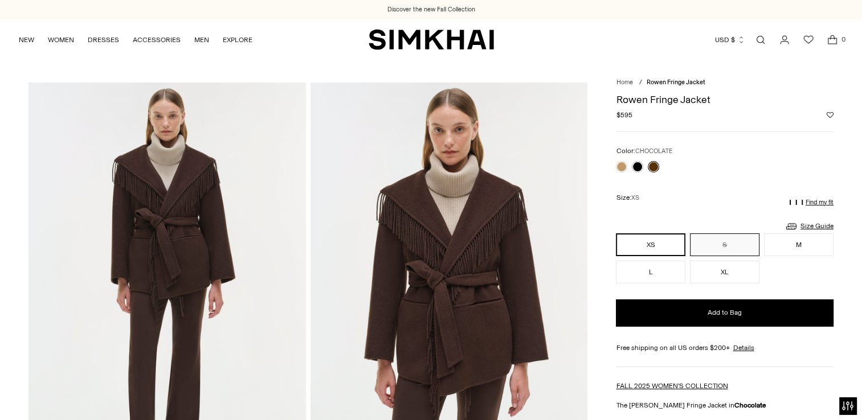
scroll to position [114, 0]
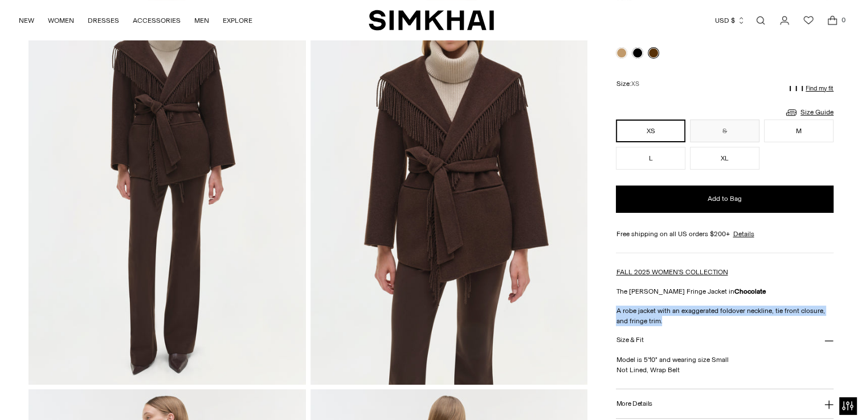
drag, startPoint x: 615, startPoint y: 309, endPoint x: 730, endPoint y: 324, distance: 116.0
copy p "A robe jacket with an exaggerated foldover neckline, tie front closure, and fri…"
click at [645, 402] on h3 "More Details" at bounding box center [634, 404] width 36 height 7
click at [759, 19] on link "Open search modal" at bounding box center [760, 20] width 23 height 23
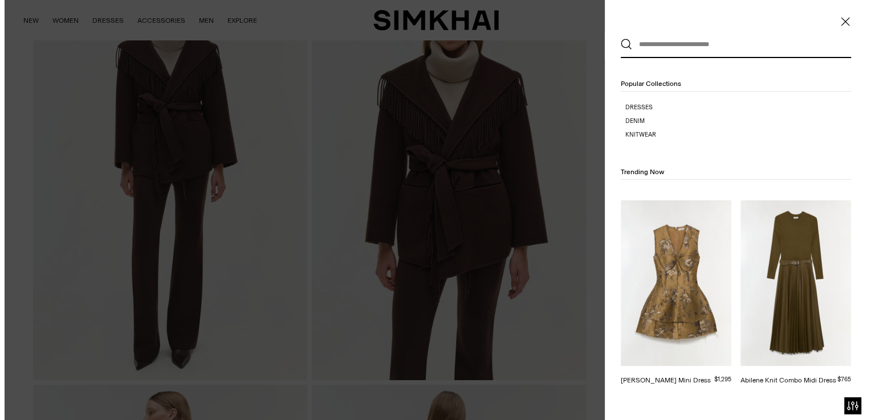
scroll to position [0, 0]
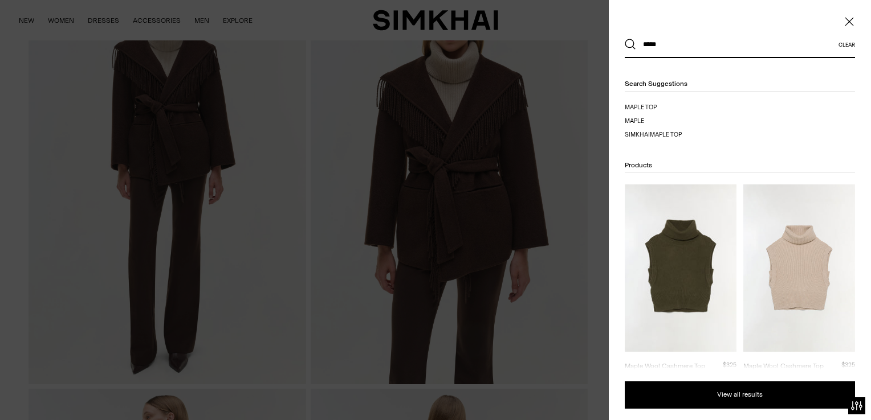
type input "*****"
click at [624, 39] on button "Search" at bounding box center [629, 44] width 11 height 11
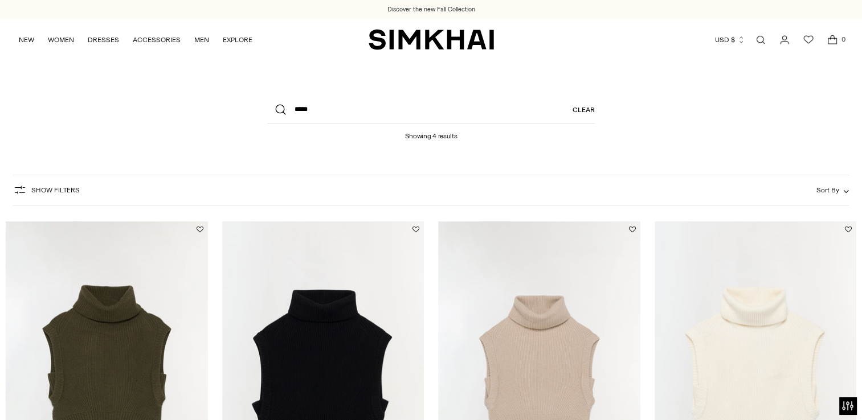
scroll to position [114, 0]
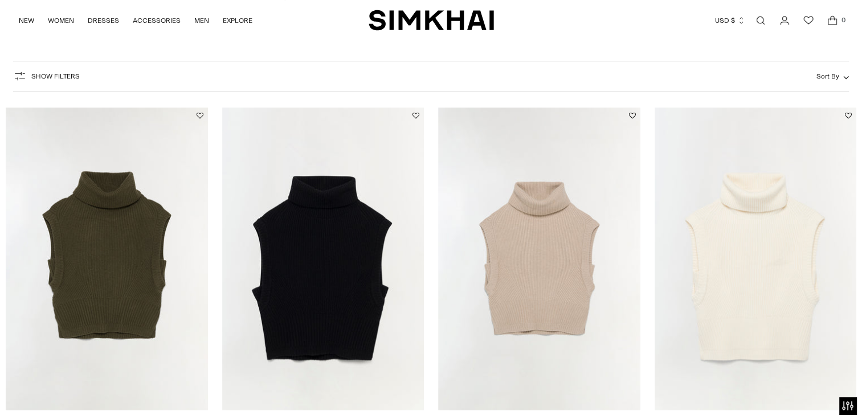
click at [507, 420] on link "Maple Wool Cashmere Top" at bounding box center [478, 425] width 80 height 8
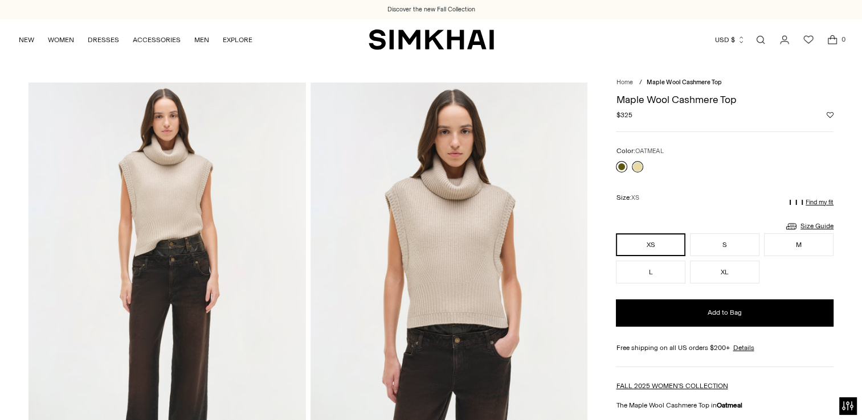
click at [620, 162] on link at bounding box center [621, 166] width 11 height 11
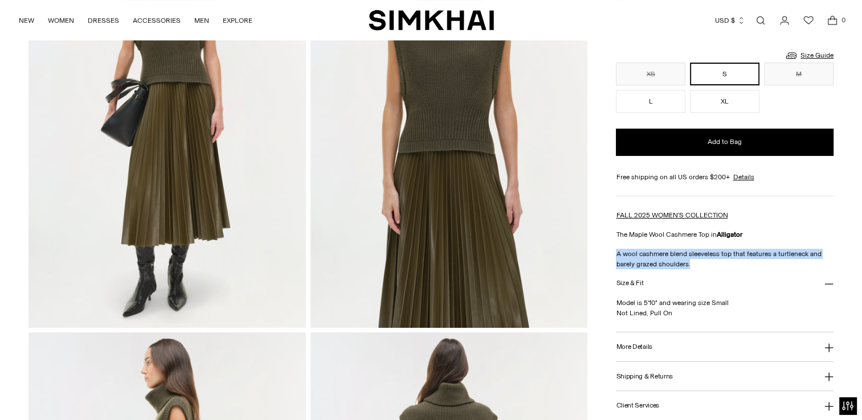
drag, startPoint x: 618, startPoint y: 252, endPoint x: 766, endPoint y: 268, distance: 149.5
click at [766, 268] on p "A wool cashmere blend sleeveless top that features a turtleneck and barely graz…" at bounding box center [725, 259] width 218 height 21
copy p "A wool cashmere blend sleeveless top that features a turtleneck and barely graz…"
click at [644, 345] on h3 "More Details" at bounding box center [634, 347] width 36 height 7
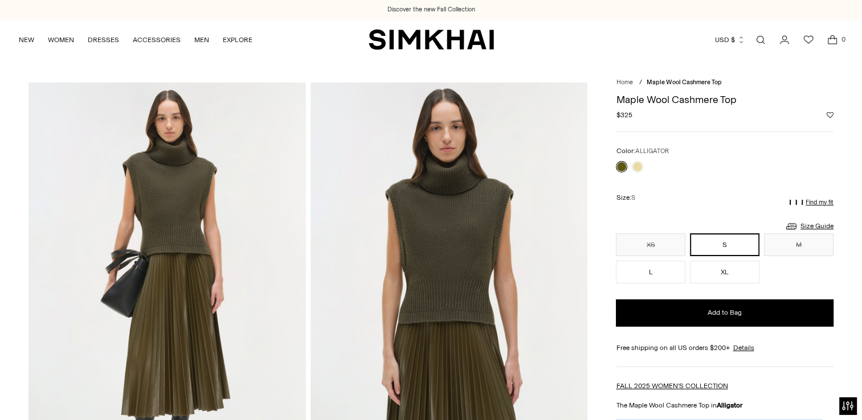
click at [388, 149] on img at bounding box center [449, 291] width 277 height 416
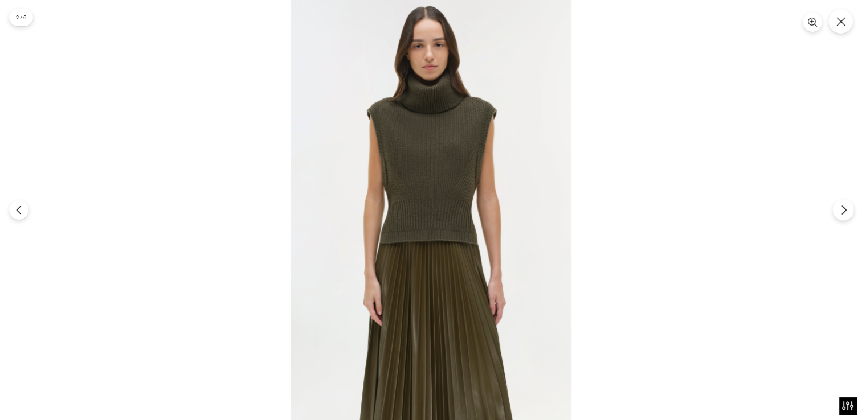
click at [844, 209] on icon "Next" at bounding box center [844, 210] width 10 height 10
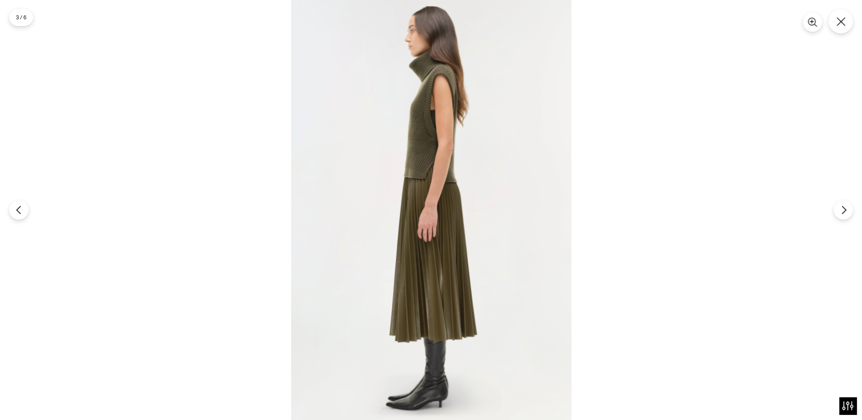
click at [436, 132] on img at bounding box center [431, 210] width 280 height 420
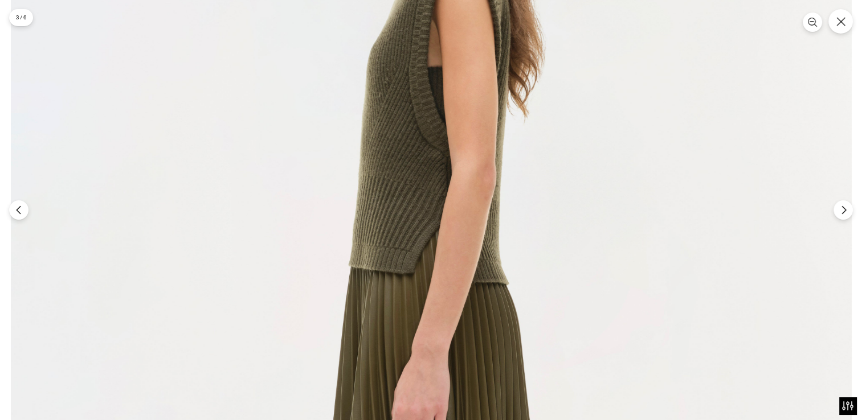
click at [689, 105] on img at bounding box center [431, 366] width 841 height 1261
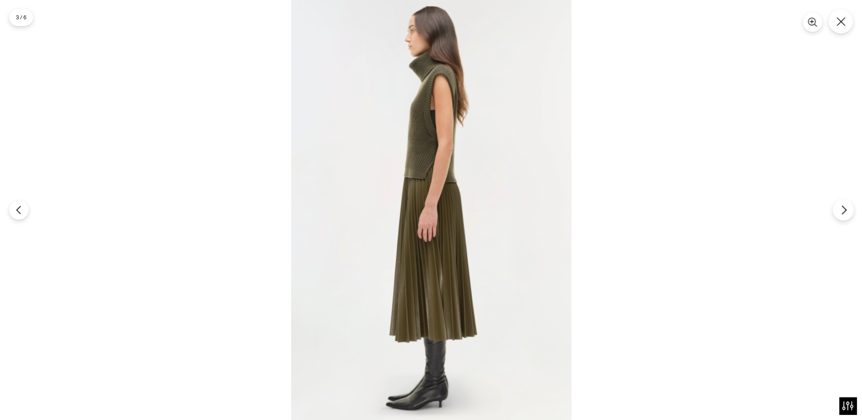
click at [848, 209] on icon "Next" at bounding box center [844, 210] width 10 height 10
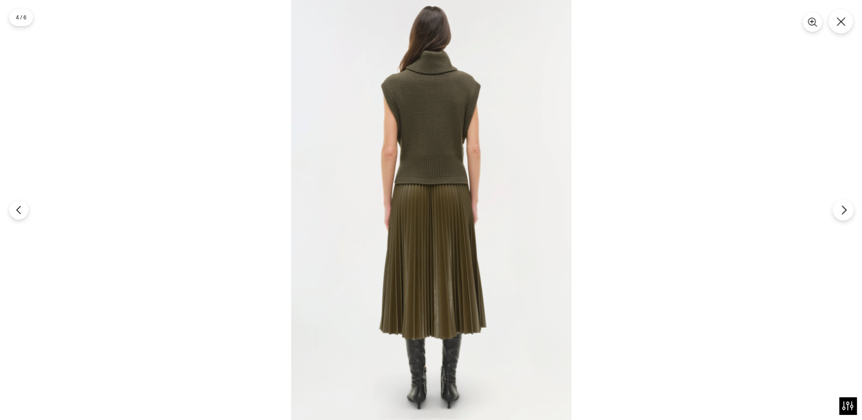
click at [842, 211] on icon "Next" at bounding box center [844, 210] width 10 height 10
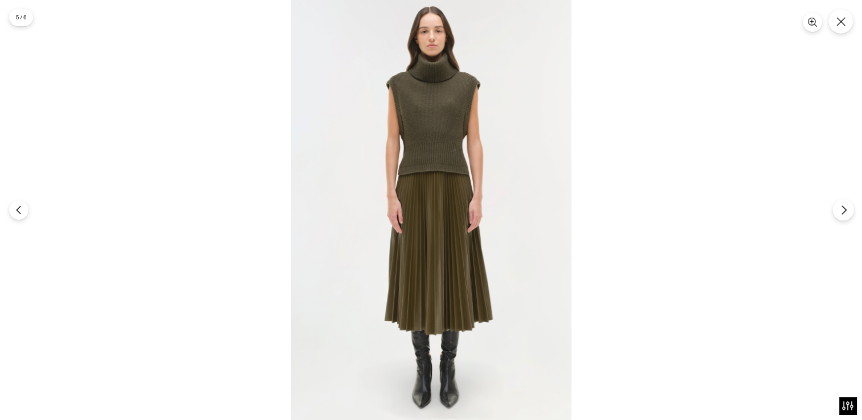
click at [845, 213] on icon "Next" at bounding box center [844, 210] width 10 height 10
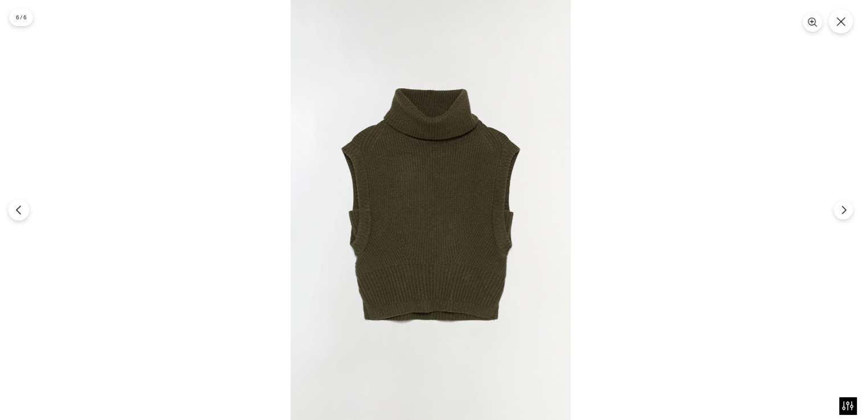
click at [23, 209] on icon "Previous" at bounding box center [19, 210] width 10 height 10
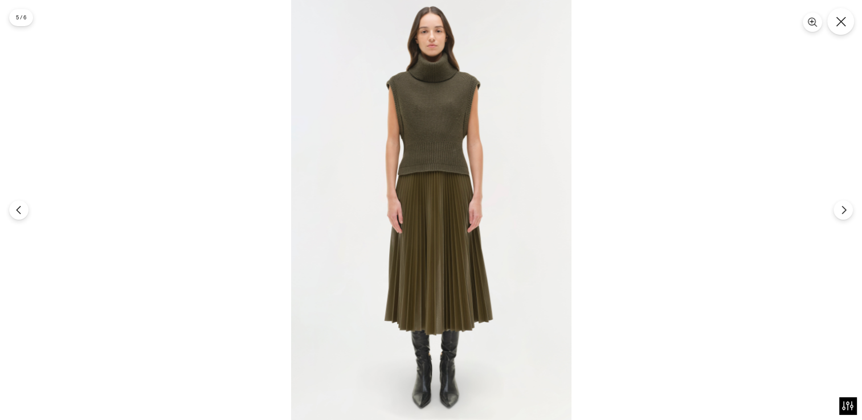
click at [843, 22] on icon "Close" at bounding box center [841, 22] width 10 height 10
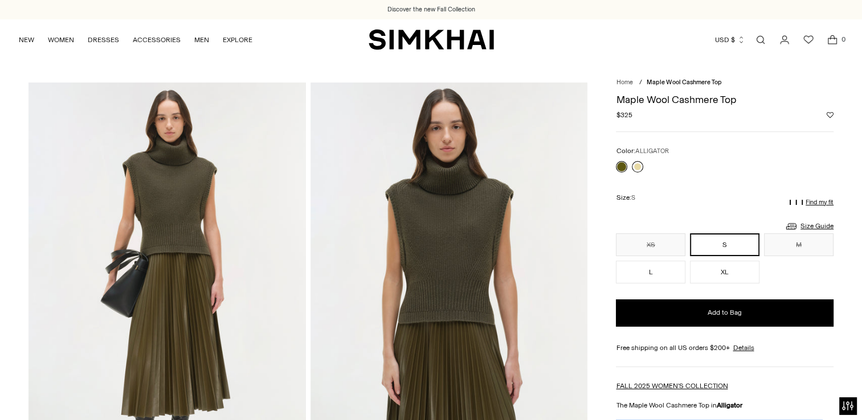
click at [639, 166] on link at bounding box center [637, 166] width 11 height 11
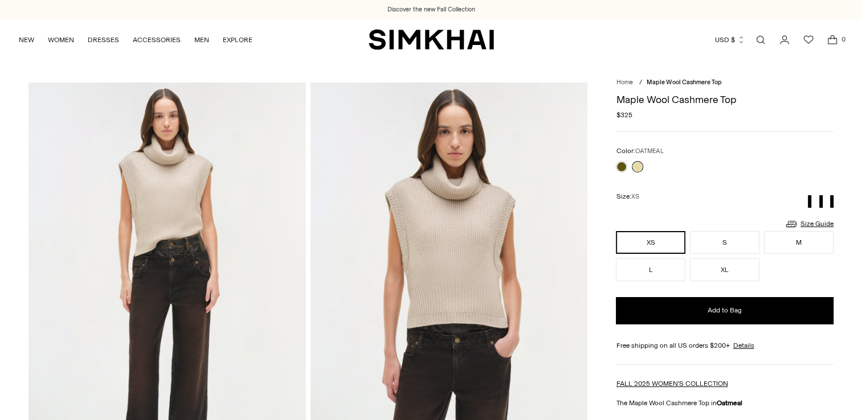
click at [423, 166] on img at bounding box center [449, 291] width 277 height 416
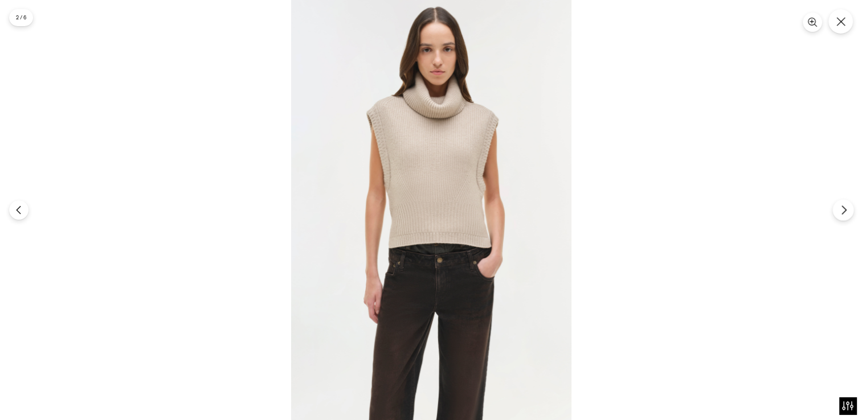
click at [844, 210] on icon "Next" at bounding box center [844, 210] width 10 height 10
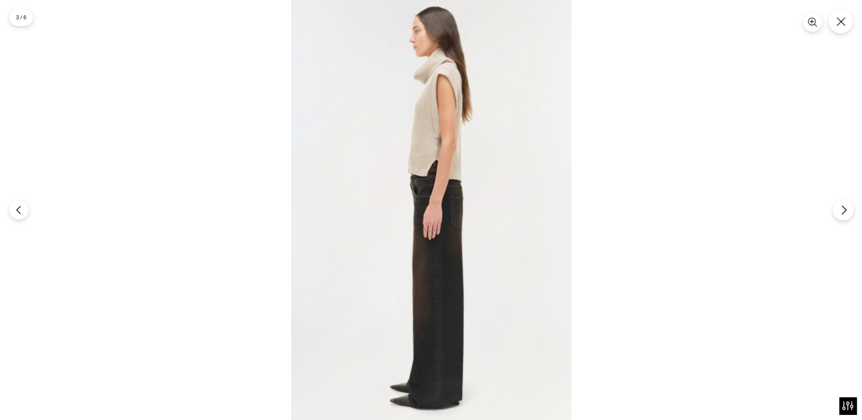
click at [846, 211] on icon "Next" at bounding box center [844, 210] width 10 height 10
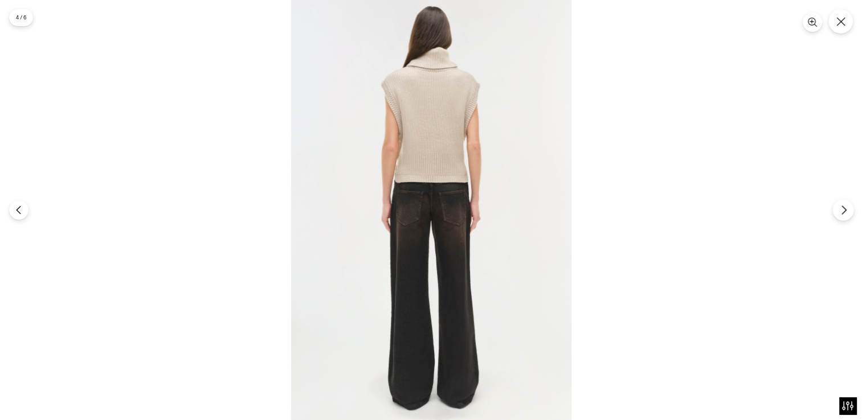
click at [844, 207] on icon "Next" at bounding box center [844, 210] width 10 height 10
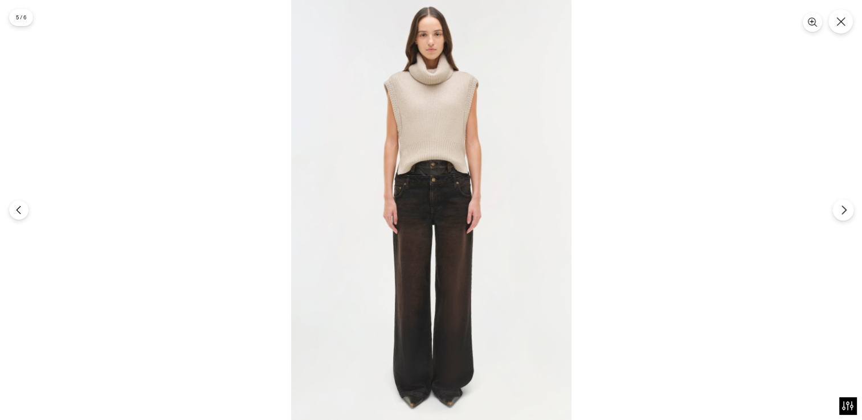
click at [844, 209] on icon "Next" at bounding box center [844, 210] width 4 height 9
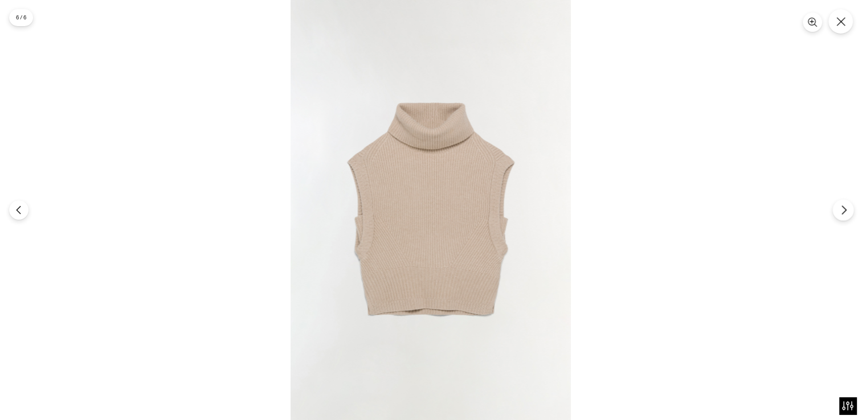
click at [839, 206] on icon "Next" at bounding box center [844, 210] width 10 height 10
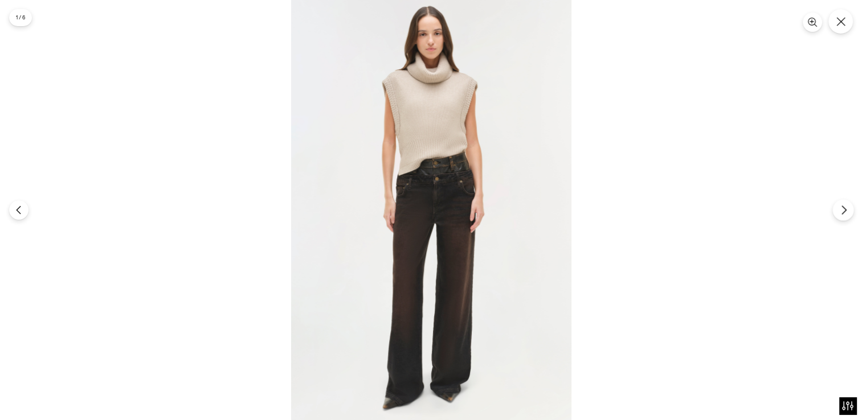
click at [845, 209] on icon "Next" at bounding box center [844, 210] width 10 height 10
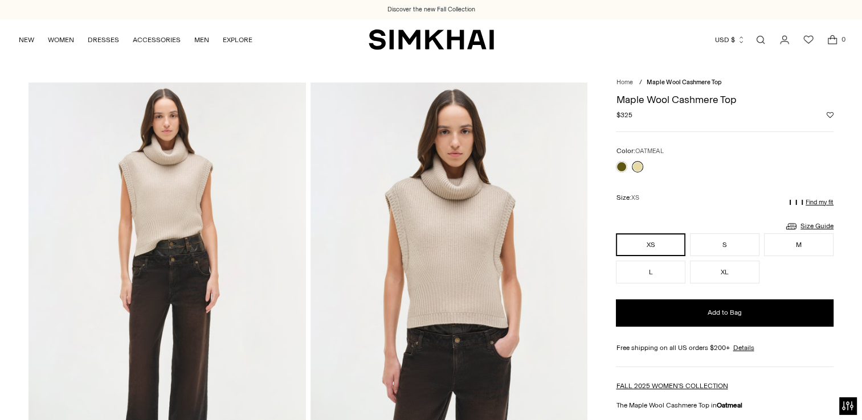
click at [226, 183] on img at bounding box center [166, 291] width 277 height 416
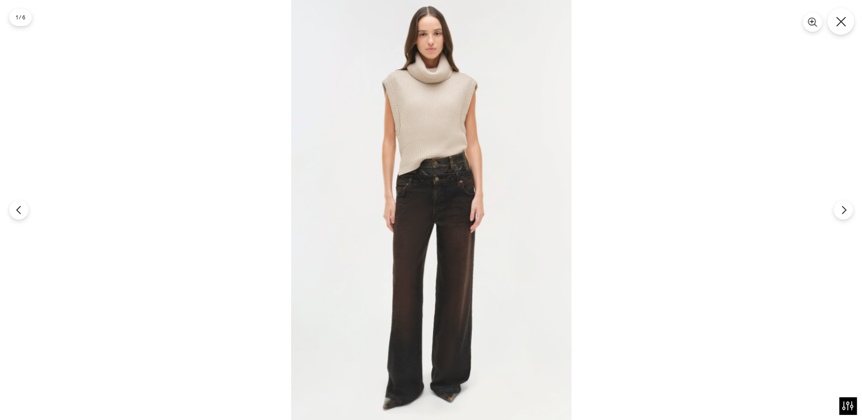
click at [836, 24] on icon "Close" at bounding box center [841, 22] width 10 height 10
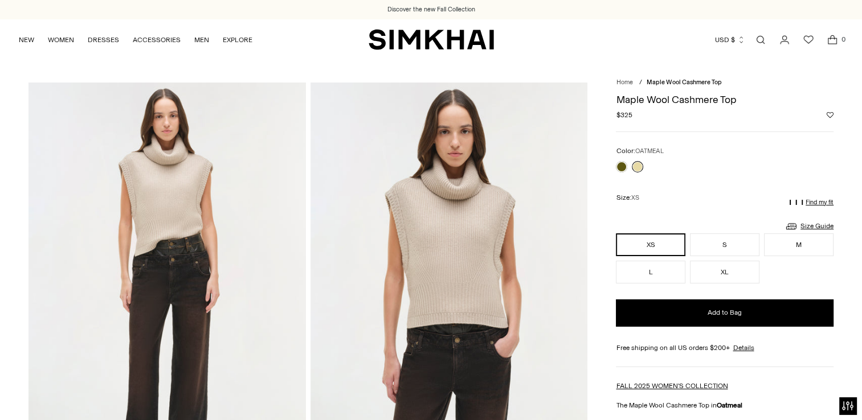
click at [758, 39] on link "Open search modal" at bounding box center [760, 39] width 23 height 23
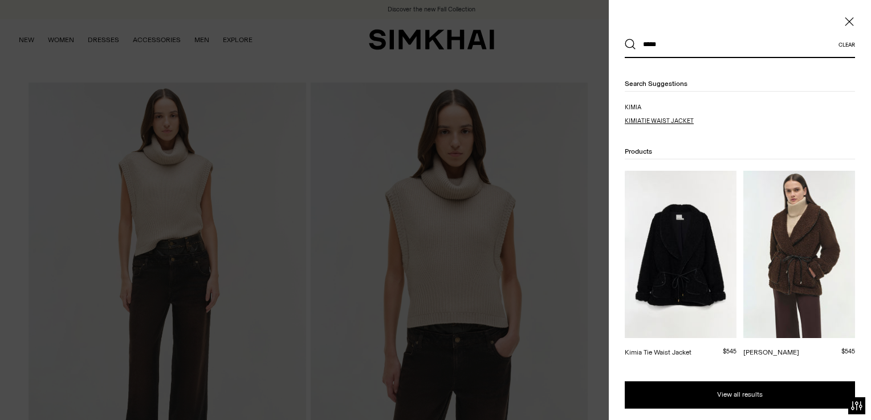
type input "*****"
click at [646, 117] on span "tie waist jacket" at bounding box center [667, 120] width 52 height 7
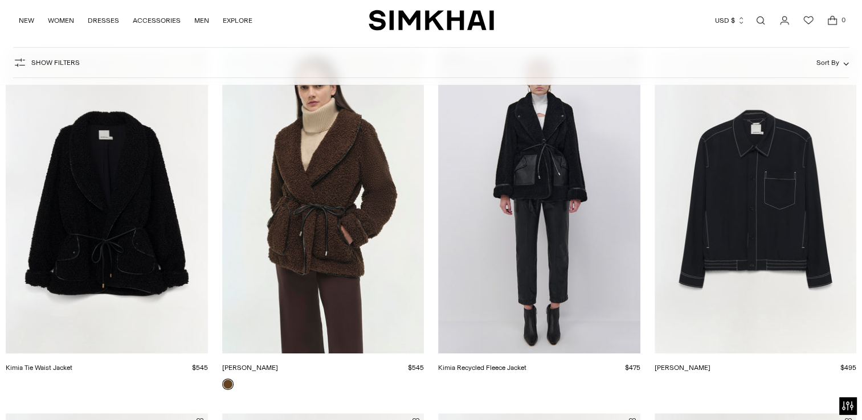
click at [526, 364] on link "Kimia Recycled Fleece Jacket" at bounding box center [482, 368] width 88 height 8
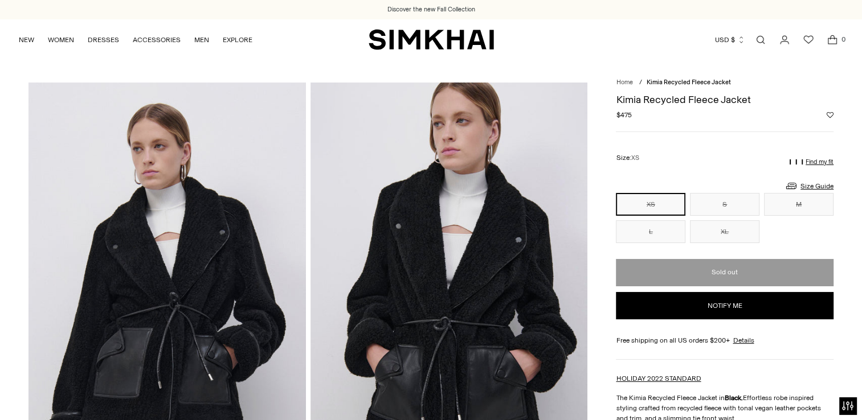
click at [456, 181] on img at bounding box center [449, 291] width 277 height 416
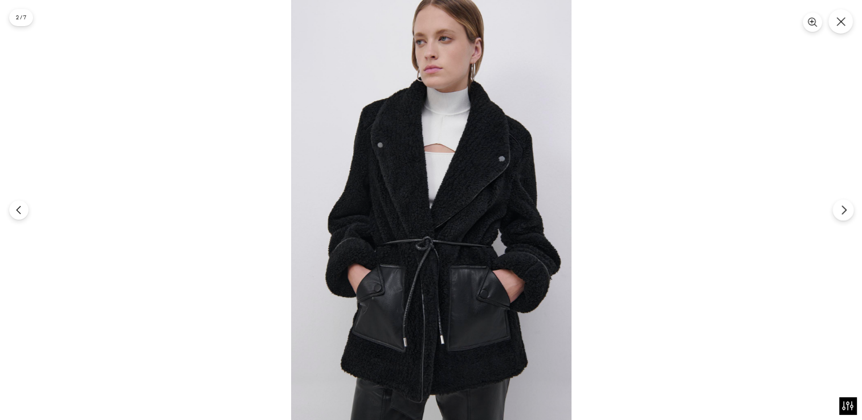
click at [844, 207] on icon "Next" at bounding box center [844, 210] width 10 height 10
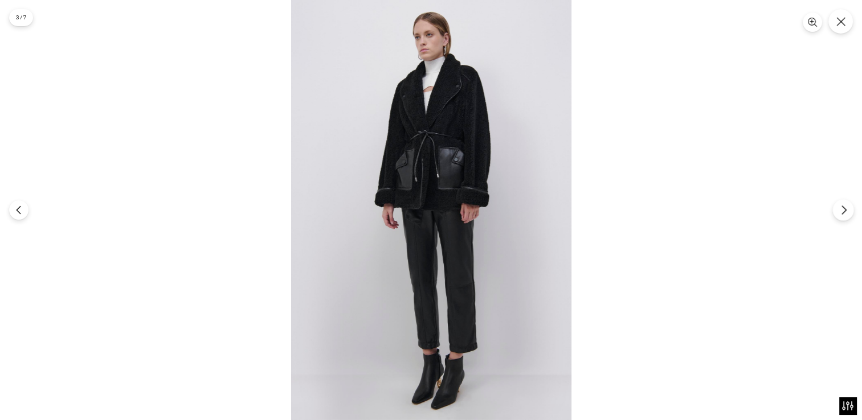
click at [841, 208] on icon "Next" at bounding box center [844, 210] width 10 height 10
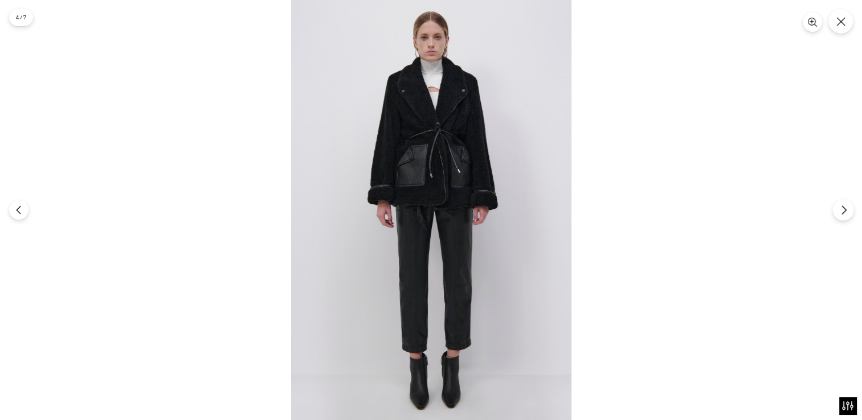
click at [847, 211] on icon "Next" at bounding box center [844, 210] width 10 height 10
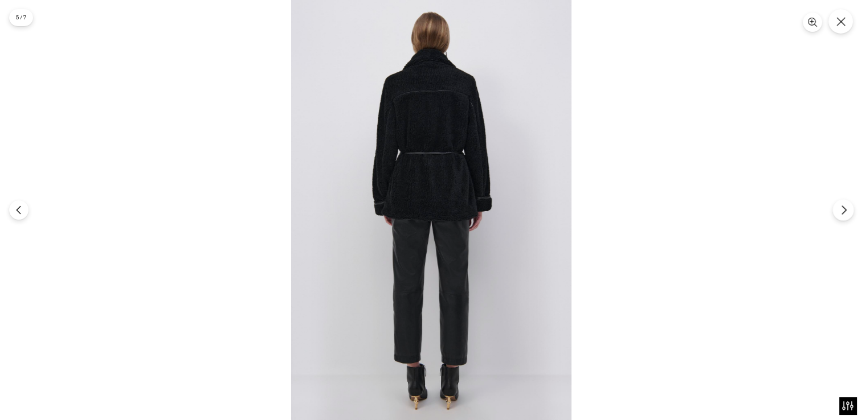
click at [842, 211] on icon "Next" at bounding box center [844, 210] width 10 height 10
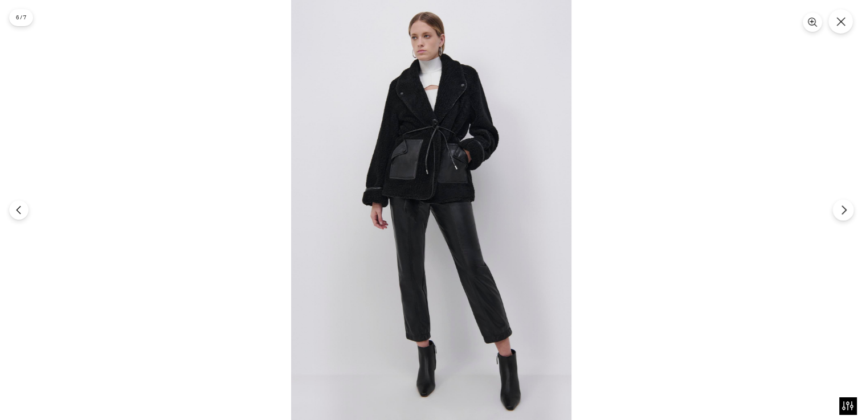
click at [841, 212] on icon "Next" at bounding box center [844, 210] width 10 height 10
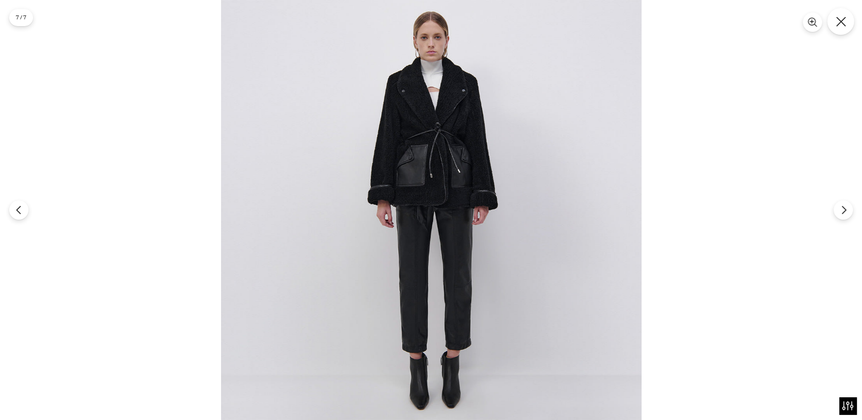
click at [844, 17] on icon "Close" at bounding box center [841, 22] width 10 height 10
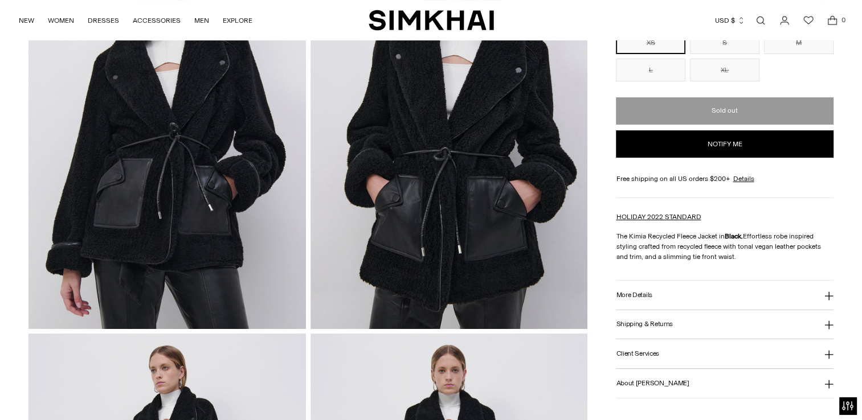
scroll to position [171, 0]
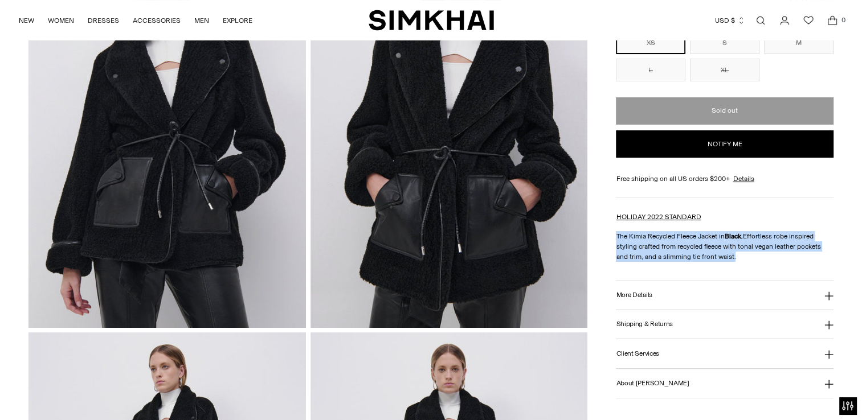
drag, startPoint x: 617, startPoint y: 235, endPoint x: 742, endPoint y: 254, distance: 126.2
click at [742, 254] on p "The Kimia Recycled Fleece Jacket in Black. Effortless robe inspired styling cra…" at bounding box center [725, 246] width 218 height 31
copy p "The Kimia Recycled Fleece Jacket in Black. Effortless robe inspired styling cra…"
click at [647, 294] on h3 "More Details" at bounding box center [634, 295] width 36 height 7
